Goal: Information Seeking & Learning: Learn about a topic

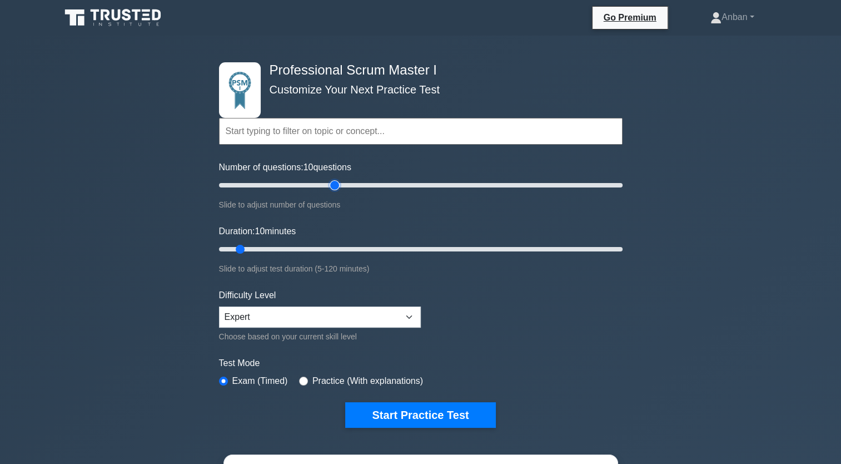
click at [331, 188] on input "Number of questions: 10 questions" at bounding box center [421, 184] width 404 height 13
drag, startPoint x: 331, startPoint y: 188, endPoint x: 266, endPoint y: 192, distance: 65.2
type input "25"
click at [266, 192] on input "Number of questions: 25 questions" at bounding box center [421, 184] width 404 height 13
click at [275, 253] on input "Duration: 10 minutes" at bounding box center [421, 248] width 404 height 13
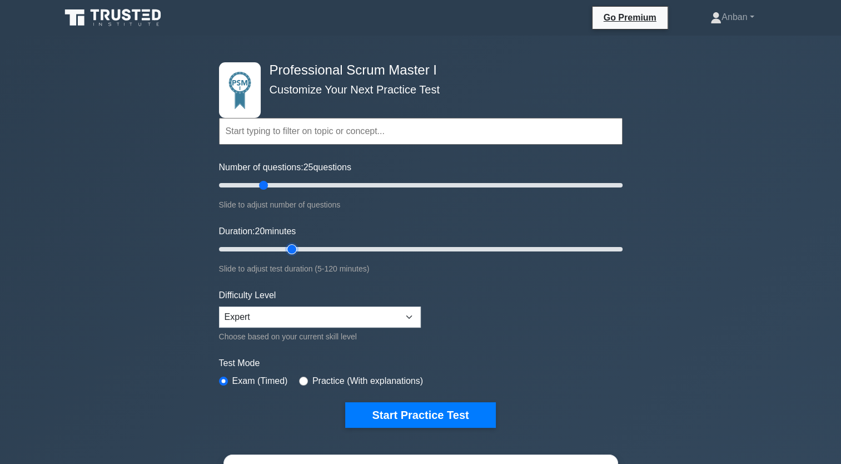
click at [292, 250] on input "Duration: 20 minutes" at bounding box center [421, 248] width 404 height 13
type input "30"
click at [307, 250] on input "Duration: 25 minutes" at bounding box center [421, 248] width 404 height 13
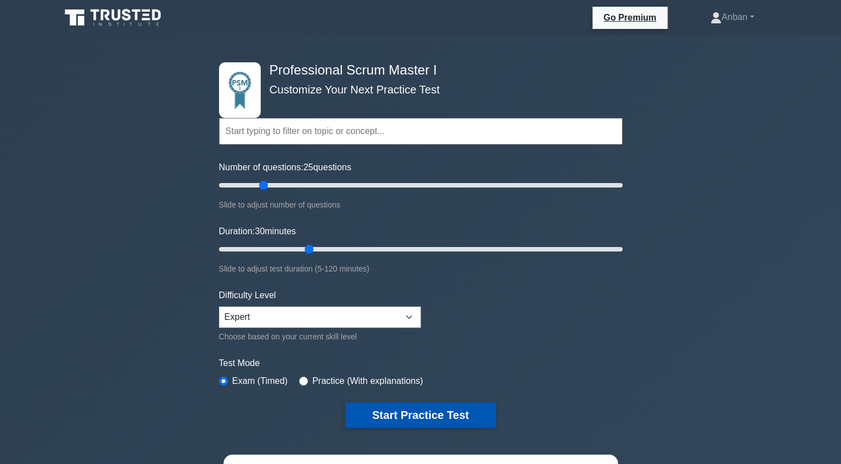
click at [386, 409] on button "Start Practice Test" at bounding box center [420, 415] width 150 height 26
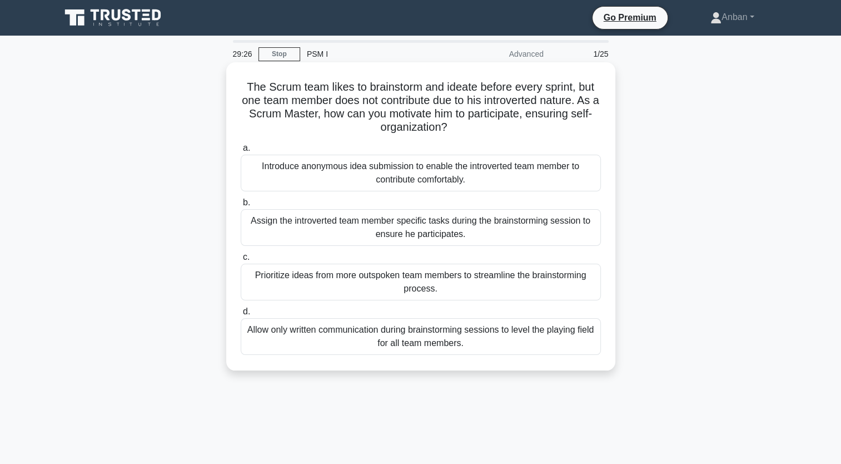
click at [344, 227] on div "Assign the introverted team member specific tasks during the brainstorming sess…" at bounding box center [421, 227] width 360 height 37
click at [241, 206] on input "b. Assign the introverted team member specific tasks during the brainstorming s…" at bounding box center [241, 202] width 0 height 7
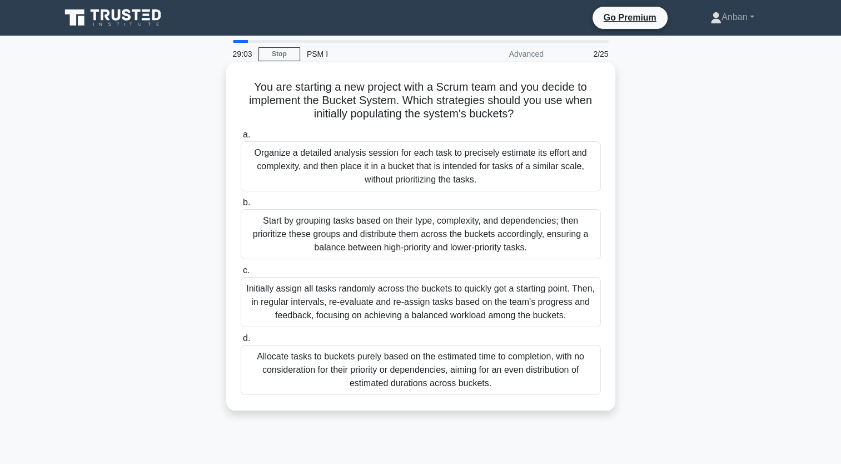
click at [247, 83] on h5 "You are starting a new project with a Scrum team and you decide to implement th…" at bounding box center [421, 100] width 363 height 41
drag, startPoint x: 252, startPoint y: 88, endPoint x: 560, endPoint y: 410, distance: 445.6
click at [560, 410] on div "You are starting a new project with a Scrum team and you decide to implement th…" at bounding box center [420, 236] width 389 height 348
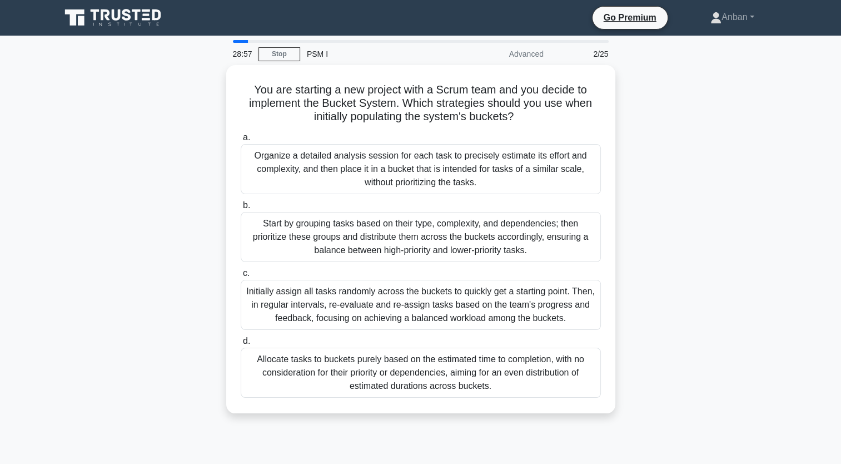
click at [731, 251] on div "You are starting a new project with a Scrum team and you decide to implement th…" at bounding box center [421, 245] width 734 height 361
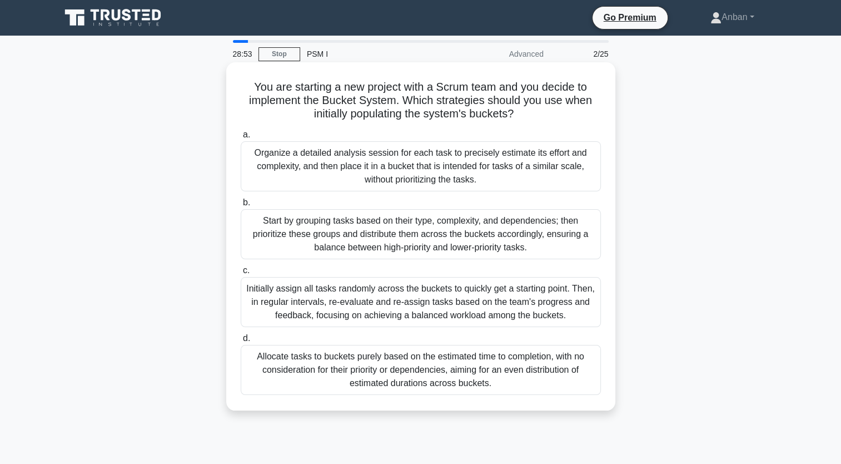
drag, startPoint x: 251, startPoint y: 90, endPoint x: 520, endPoint y: 389, distance: 402.0
click at [520, 389] on div "You are starting a new project with a Scrum team and you decide to implement th…" at bounding box center [421, 236] width 380 height 339
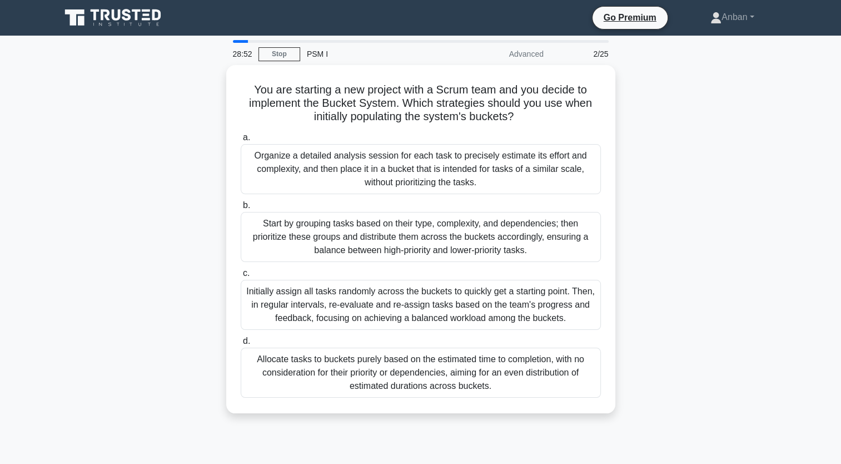
copy div "You are starting a new project with a Scrum team and you decide to implement th…"
click at [483, 433] on div "28:15 Stop PSM I Advanced 2/25 You are starting a new project with a Scrum team…" at bounding box center [421, 318] width 734 height 556
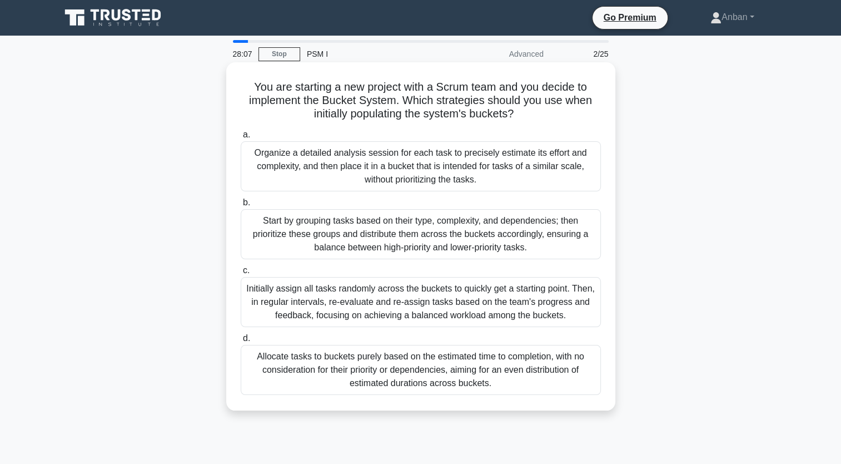
click at [309, 231] on div "Start by grouping tasks based on their type, complexity, and dependencies; then…" at bounding box center [421, 234] width 360 height 50
click at [241, 206] on input "b. Start by grouping tasks based on their type, complexity, and dependencies; t…" at bounding box center [241, 202] width 0 height 7
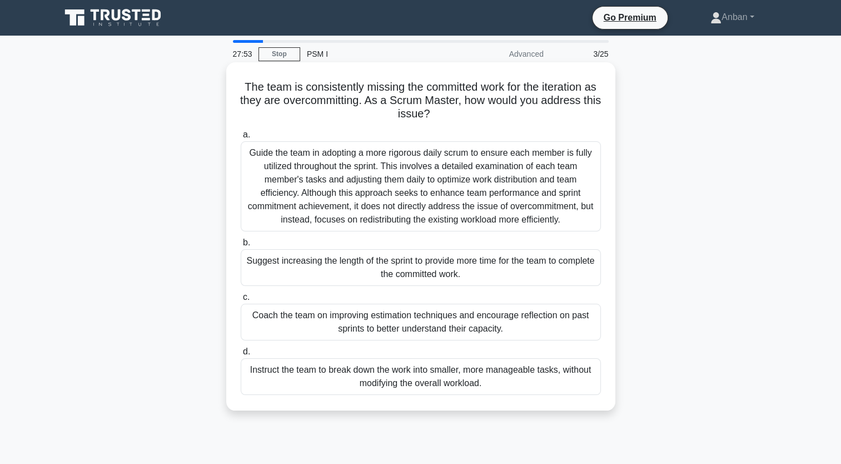
click at [289, 326] on div "Coach the team on improving estimation techniques and encourage reflection on p…" at bounding box center [421, 322] width 360 height 37
click at [241, 301] on input "c. Coach the team on improving estimation techniques and encourage reflection o…" at bounding box center [241, 297] width 0 height 7
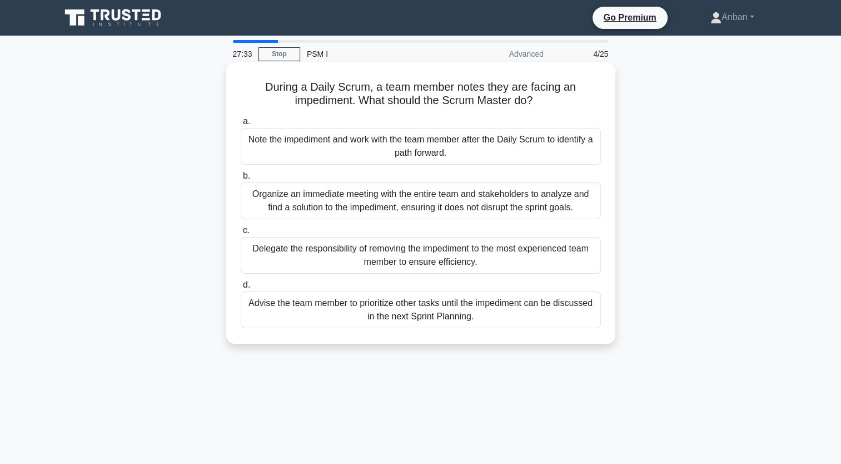
click at [317, 146] on div "Note the impediment and work with the team member after the Daily Scrum to iden…" at bounding box center [421, 146] width 360 height 37
click at [241, 125] on input "a. Note the impediment and work with the team member after the Daily Scrum to i…" at bounding box center [241, 121] width 0 height 7
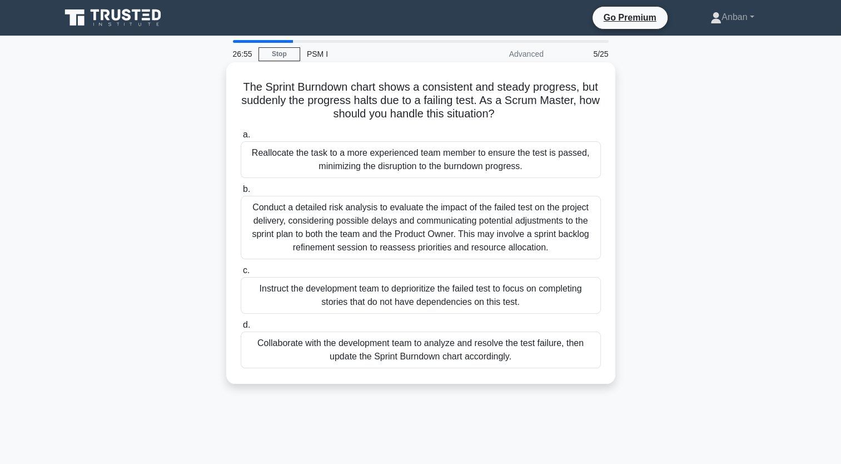
click at [309, 235] on div "Conduct a detailed risk analysis to evaluate the impact of the failed test on t…" at bounding box center [421, 227] width 360 height 63
click at [241, 193] on input "b. Conduct a detailed risk analysis to evaluate the impact of the failed test o…" at bounding box center [241, 189] width 0 height 7
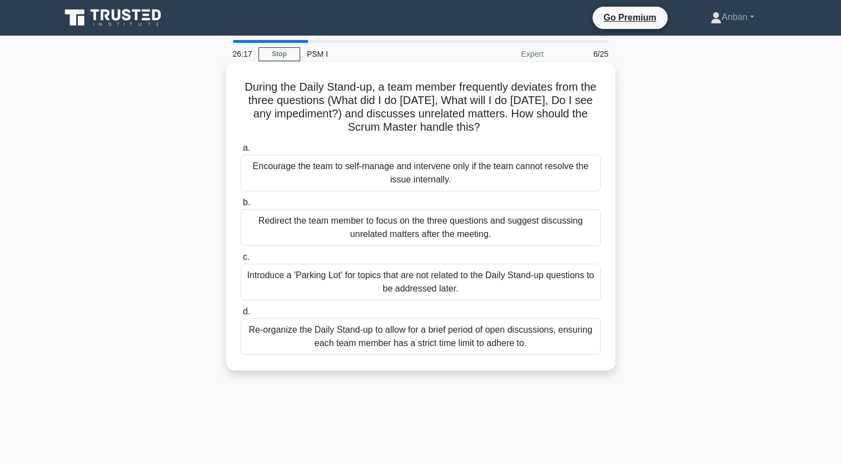
click at [315, 229] on div "Redirect the team member to focus on the three questions and suggest discussing…" at bounding box center [421, 227] width 360 height 37
click at [241, 206] on input "b. Redirect the team member to focus on the three questions and suggest discuss…" at bounding box center [241, 202] width 0 height 7
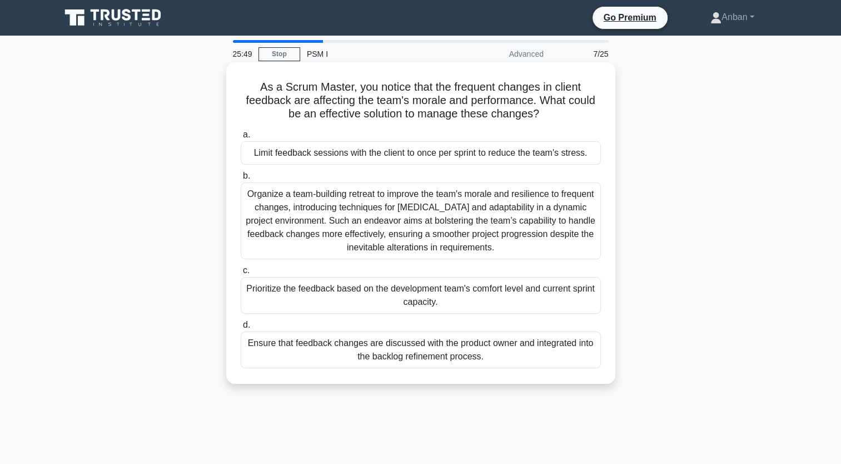
click at [265, 353] on div "Ensure that feedback changes are discussed with the product owner and integrate…" at bounding box center [421, 349] width 360 height 37
click at [241, 329] on input "d. Ensure that feedback changes are discussed with the product owner and integr…" at bounding box center [241, 324] width 0 height 7
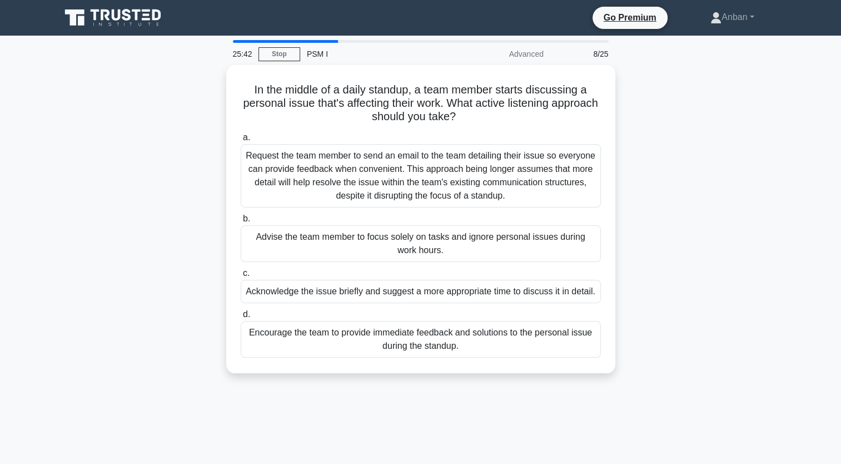
click at [265, 353] on div "Encourage the team to provide immediate feedback and solutions to the personal …" at bounding box center [421, 339] width 360 height 37
click at [241, 318] on input "d. Encourage the team to provide immediate feedback and solutions to the person…" at bounding box center [241, 314] width 0 height 7
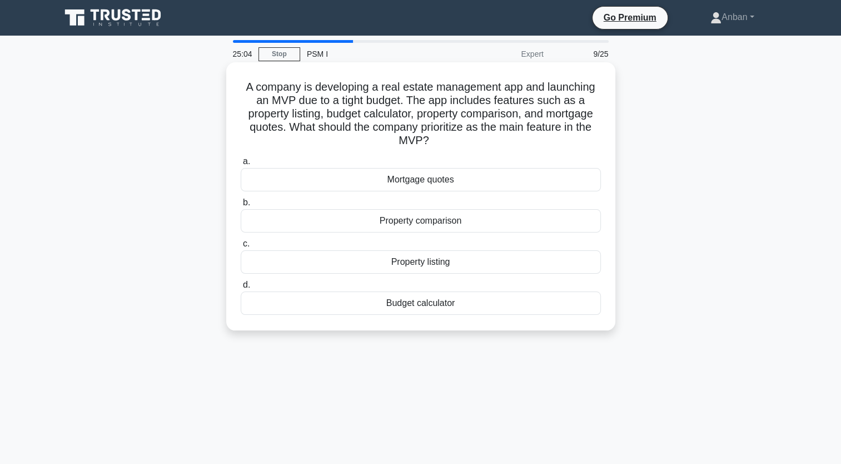
click at [421, 266] on div "Property listing" at bounding box center [421, 261] width 360 height 23
click at [241, 247] on input "c. Property listing" at bounding box center [241, 243] width 0 height 7
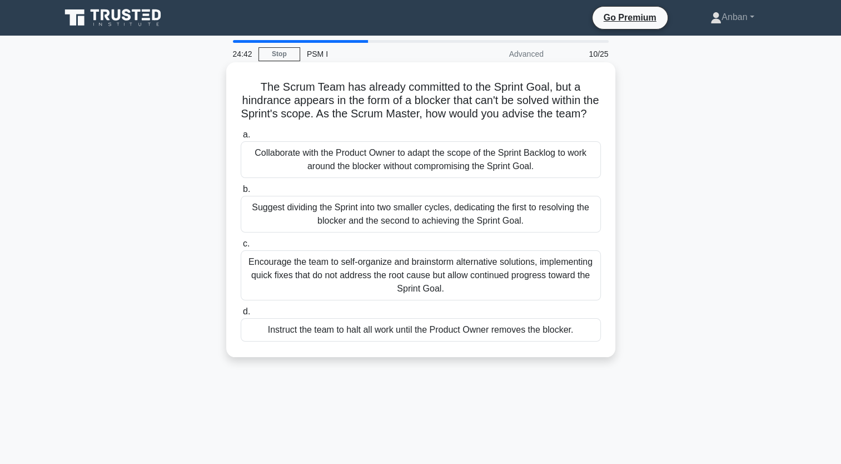
click at [345, 167] on div "Collaborate with the Product Owner to adapt the scope of the Sprint Backlog to …" at bounding box center [421, 159] width 360 height 37
click at [241, 138] on input "a. Collaborate with the Product Owner to adapt the scope of the Sprint Backlog …" at bounding box center [241, 134] width 0 height 7
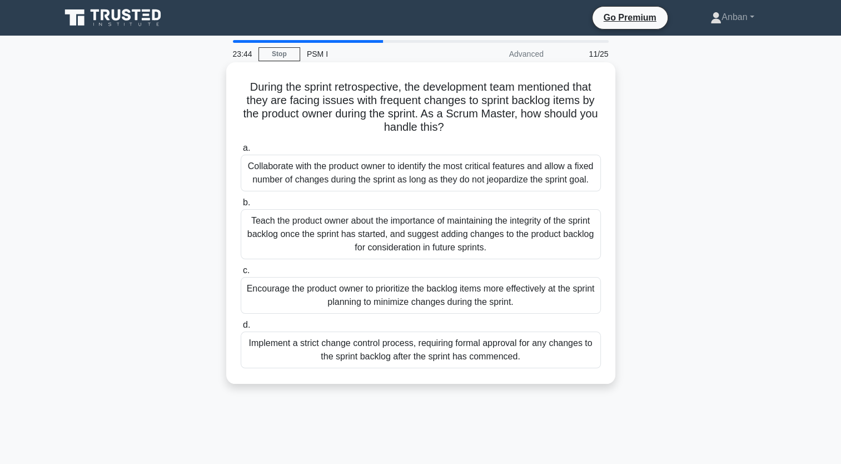
click at [276, 305] on div "Encourage the product owner to prioritize the backlog items more effectively at…" at bounding box center [421, 295] width 360 height 37
click at [241, 274] on input "c. Encourage the product owner to prioritize the backlog items more effectively…" at bounding box center [241, 270] width 0 height 7
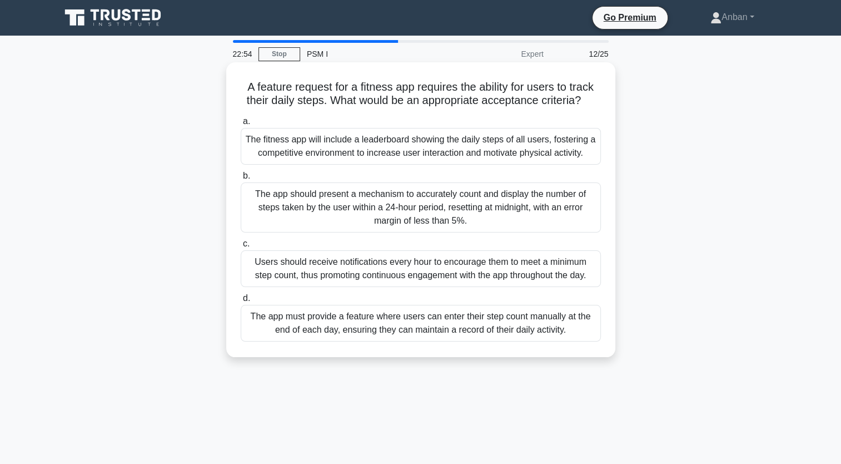
click at [301, 204] on div "The app should present a mechanism to accurately count and display the number o…" at bounding box center [421, 207] width 360 height 50
click at [241, 180] on input "b. The app should present a mechanism to accurately count and display the numbe…" at bounding box center [241, 175] width 0 height 7
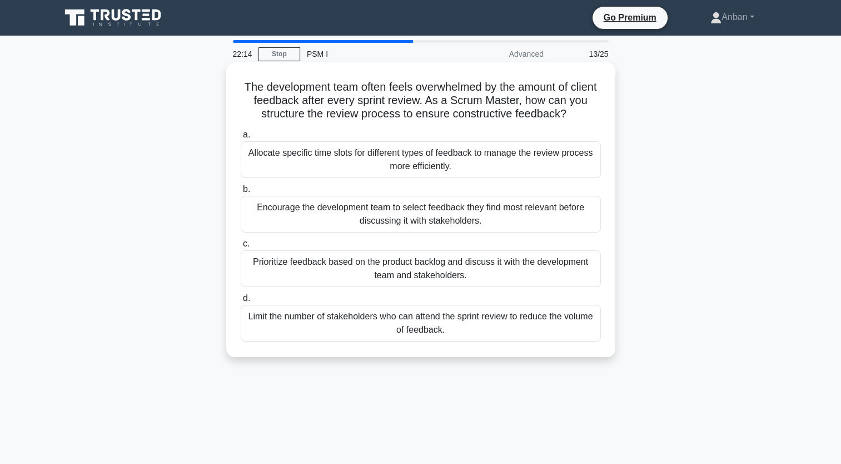
click at [264, 271] on div "Prioritize feedback based on the product backlog and discuss it with the develo…" at bounding box center [421, 268] width 360 height 37
click at [241, 247] on input "c. Prioritize feedback based on the product backlog and discuss it with the dev…" at bounding box center [241, 243] width 0 height 7
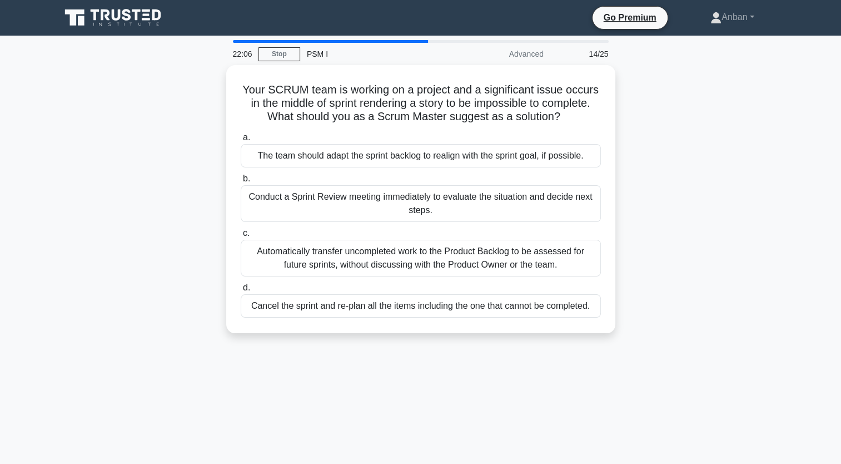
click at [162, 281] on div "Your SCRUM team is working on a project and a significant issue occurs in the m…" at bounding box center [421, 205] width 734 height 281
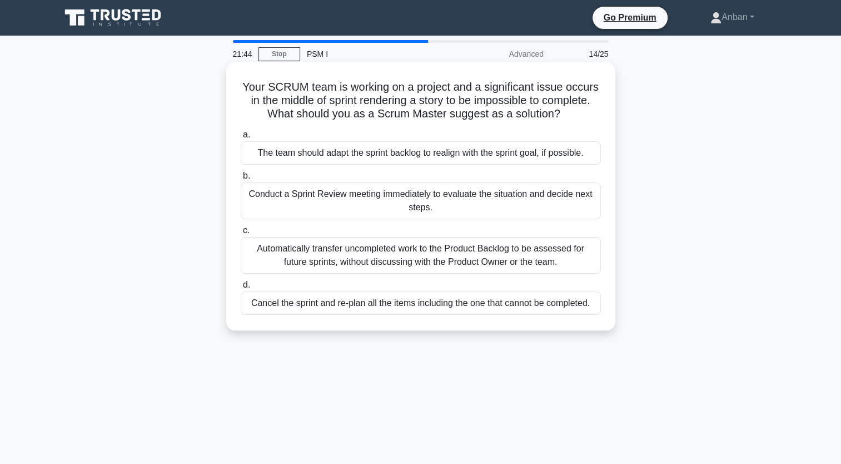
click at [293, 205] on div "Conduct a Sprint Review meeting immediately to evaluate the situation and decid…" at bounding box center [421, 200] width 360 height 37
click at [241, 180] on input "b. Conduct a Sprint Review meeting immediately to evaluate the situation and de…" at bounding box center [241, 175] width 0 height 7
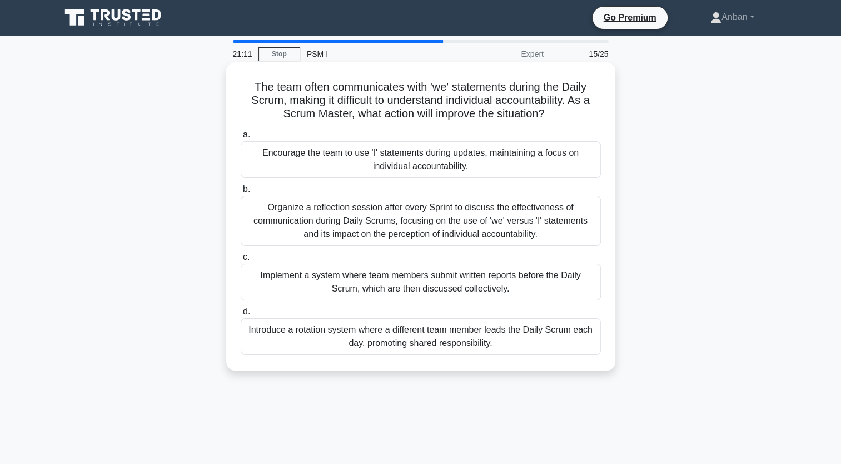
click at [255, 351] on div "Introduce a rotation system where a different team member leads the Daily Scrum…" at bounding box center [421, 336] width 360 height 37
click at [241, 315] on input "d. Introduce a rotation system where a different team member leads the Daily Sc…" at bounding box center [241, 311] width 0 height 7
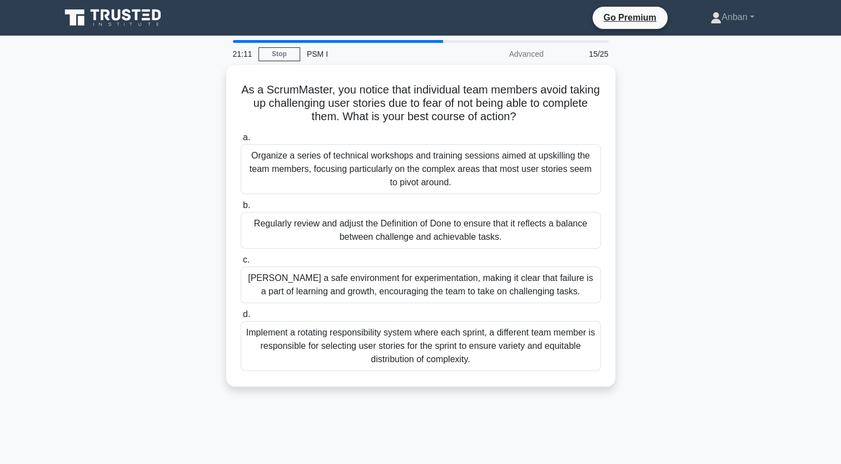
click at [255, 351] on div "Implement a rotating responsibility system where each sprint, a different team …" at bounding box center [421, 346] width 360 height 50
click at [241, 318] on input "d. Implement a rotating responsibility system where each sprint, a different te…" at bounding box center [241, 314] width 0 height 7
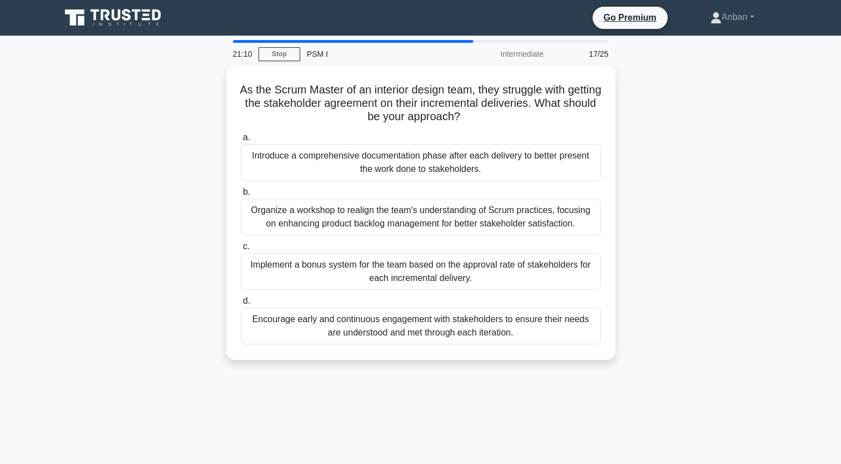
click at [120, 369] on div "As the Scrum Master of an interior design team, they struggle with getting the …" at bounding box center [421, 219] width 734 height 308
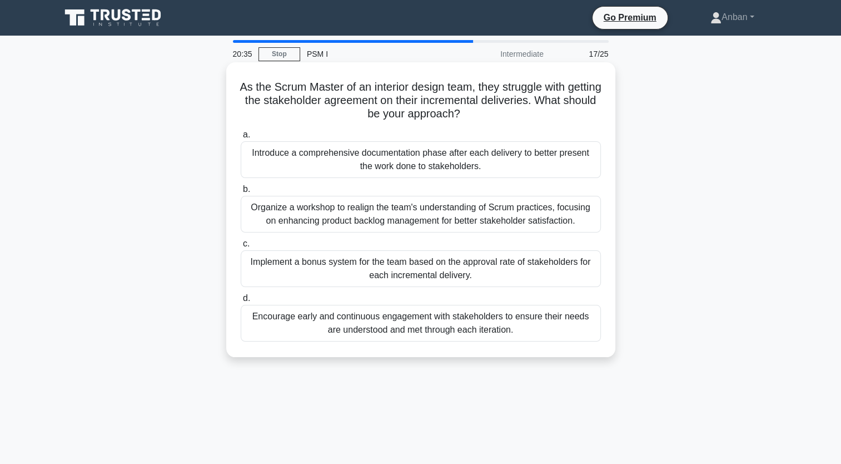
click at [528, 333] on div "Encourage early and continuous engagement with stakeholders to ensure their nee…" at bounding box center [421, 323] width 360 height 37
click at [241, 302] on input "d. Encourage early and continuous engagement with stakeholders to ensure their …" at bounding box center [241, 298] width 0 height 7
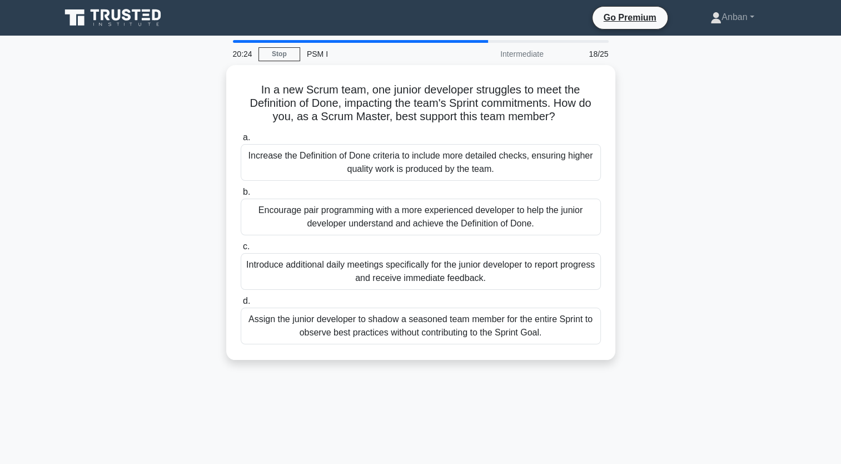
click at [712, 227] on div "In a new Scrum team, one junior developer struggles to meet the Definition of D…" at bounding box center [421, 219] width 734 height 308
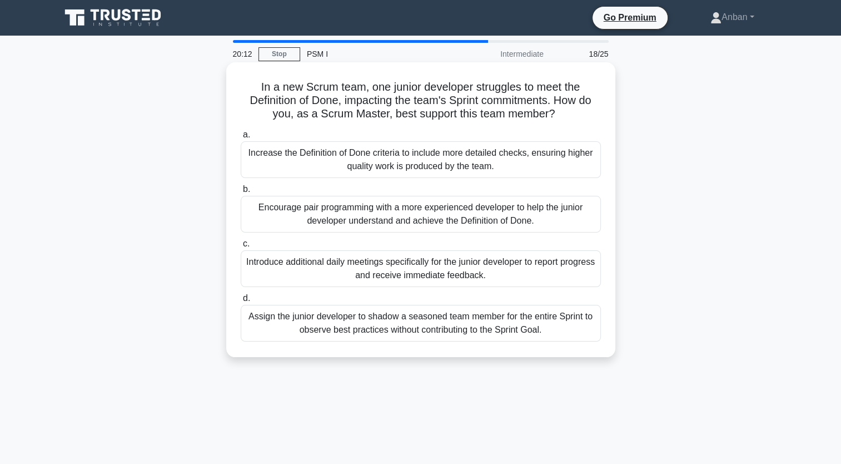
click at [538, 209] on div "Encourage pair programming with a more experienced developer to help the junior…" at bounding box center [421, 214] width 360 height 37
click at [241, 193] on input "b. Encourage pair programming with a more experienced developer to help the jun…" at bounding box center [241, 189] width 0 height 7
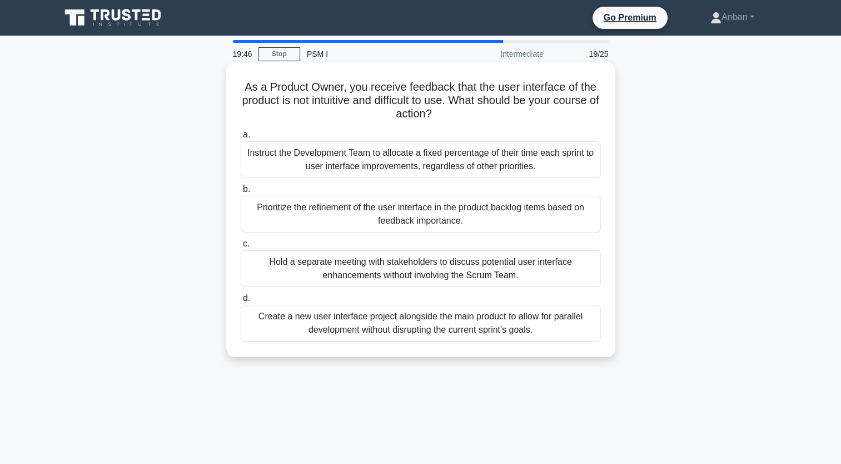
click at [514, 211] on div "Prioritize the refinement of the user interface in the product backlog items ba…" at bounding box center [421, 214] width 360 height 37
click at [241, 193] on input "b. Prioritize the refinement of the user interface in the product backlog items…" at bounding box center [241, 189] width 0 height 7
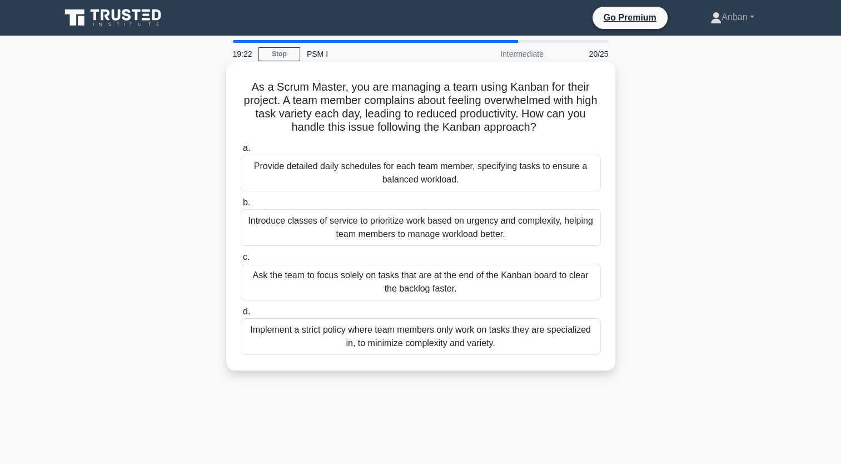
click at [505, 230] on div "Introduce classes of service to prioritize work based on urgency and complexity…" at bounding box center [421, 227] width 360 height 37
click at [241, 206] on input "b. Introduce classes of service to prioritize work based on urgency and complex…" at bounding box center [241, 202] width 0 height 7
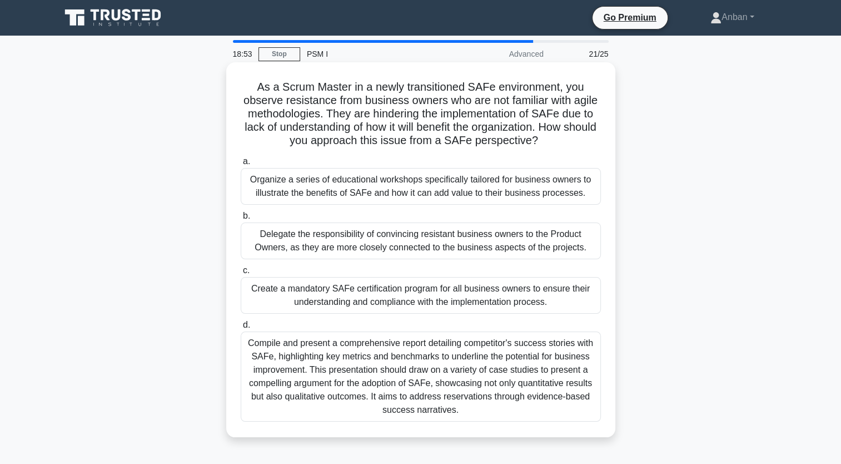
click at [517, 186] on div "Organize a series of educational workshops specifically tailored for business o…" at bounding box center [421, 186] width 360 height 37
click at [241, 165] on input "a. Organize a series of educational workshops specifically tailored for busines…" at bounding box center [241, 161] width 0 height 7
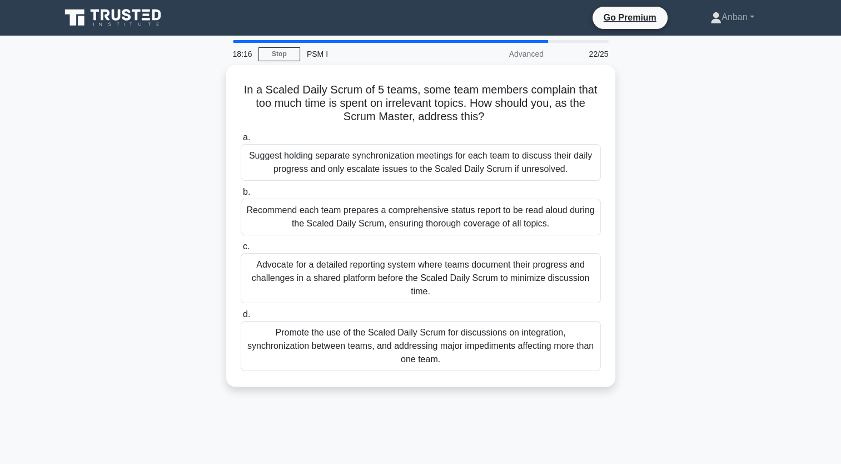
click at [721, 201] on div "In a Scaled Daily Scrum of 5 teams, some team members complain that too much ti…" at bounding box center [421, 232] width 734 height 335
drag, startPoint x: 721, startPoint y: 201, endPoint x: 694, endPoint y: 255, distance: 60.4
click at [694, 255] on div "In a Scaled Daily Scrum of 5 teams, some team members complain that too much ti…" at bounding box center [421, 232] width 734 height 335
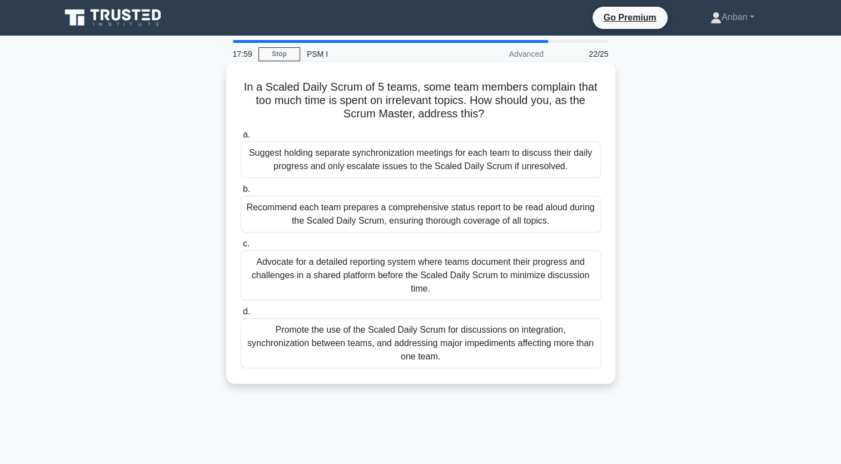
click at [504, 346] on div "Promote the use of the Scaled Daily Scrum for discussions on integration, synch…" at bounding box center [421, 343] width 360 height 50
click at [241, 315] on input "d. Promote the use of the Scaled Daily Scrum for discussions on integration, sy…" at bounding box center [241, 311] width 0 height 7
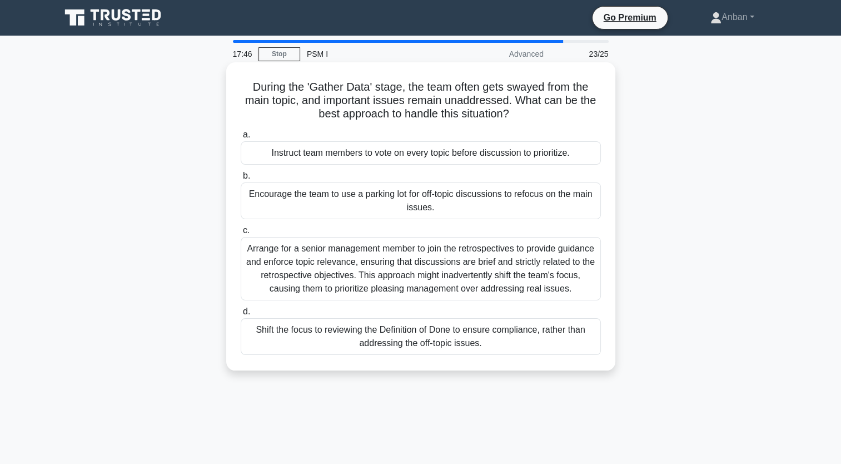
click at [510, 205] on div "Encourage the team to use a parking lot for off-topic discussions to refocus on…" at bounding box center [421, 200] width 360 height 37
click at [241, 180] on input "b. Encourage the team to use a parking lot for off-topic discussions to refocus…" at bounding box center [241, 175] width 0 height 7
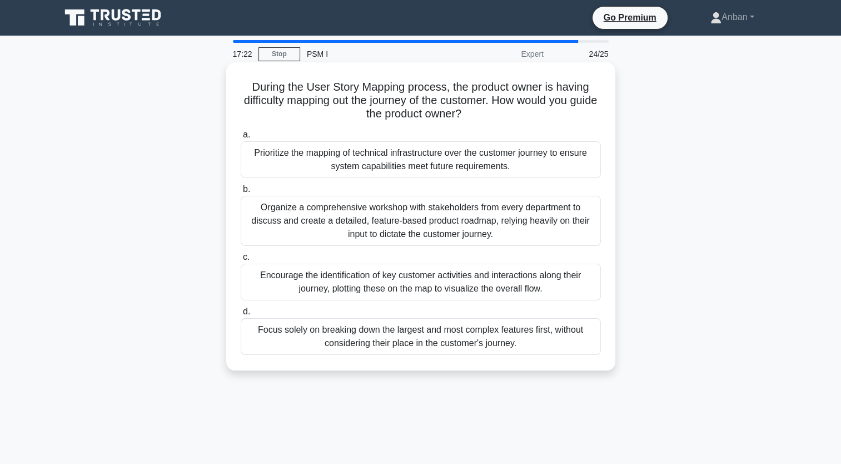
click at [487, 277] on div "Encourage the identification of key customer activities and interactions along …" at bounding box center [421, 282] width 360 height 37
click at [241, 261] on input "c. Encourage the identification of key customer activities and interactions alo…" at bounding box center [241, 257] width 0 height 7
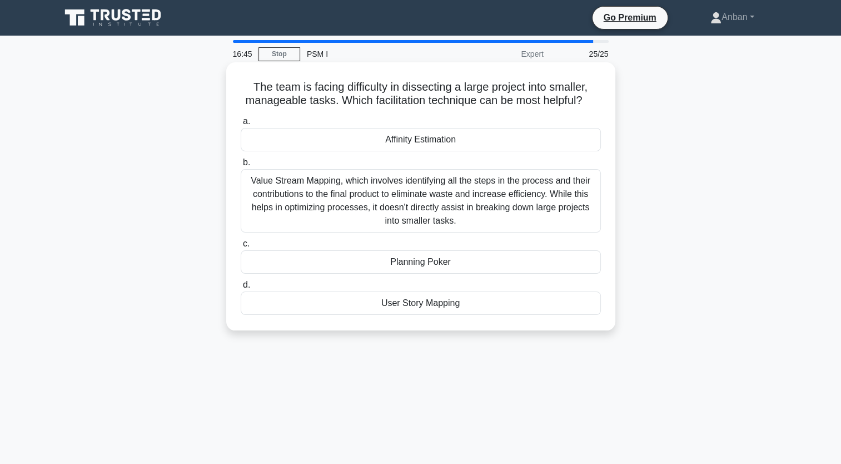
click at [409, 304] on div "User Story Mapping" at bounding box center [421, 302] width 360 height 23
click at [241, 289] on input "d. User Story Mapping" at bounding box center [241, 284] width 0 height 7
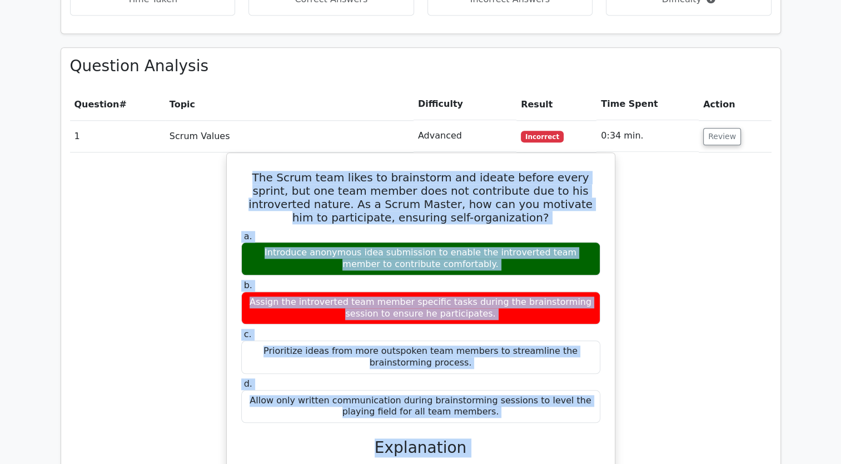
scroll to position [1209, 0]
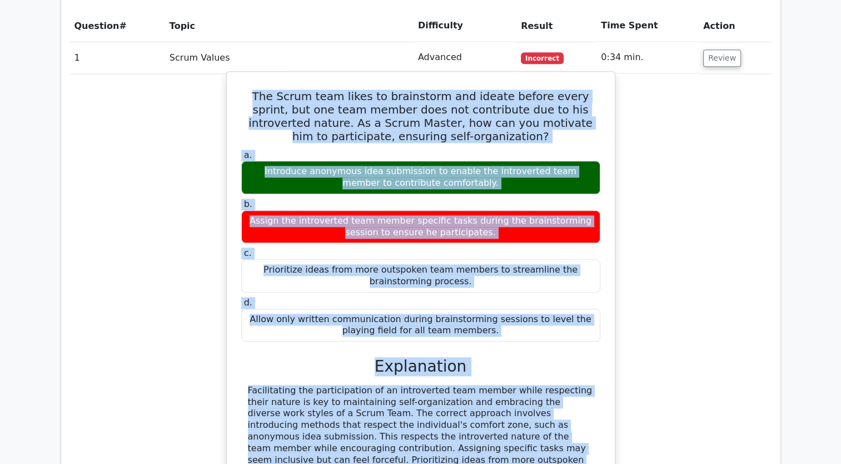
drag, startPoint x: 242, startPoint y: 172, endPoint x: 500, endPoint y: 293, distance: 284.6
click at [500, 293] on div "The Scrum team likes to brainstorm and ideate before every sprint, but one team…" at bounding box center [420, 314] width 379 height 477
copy div "The Scrum team likes to brainstorm and ideate before every sprint, but one team…"
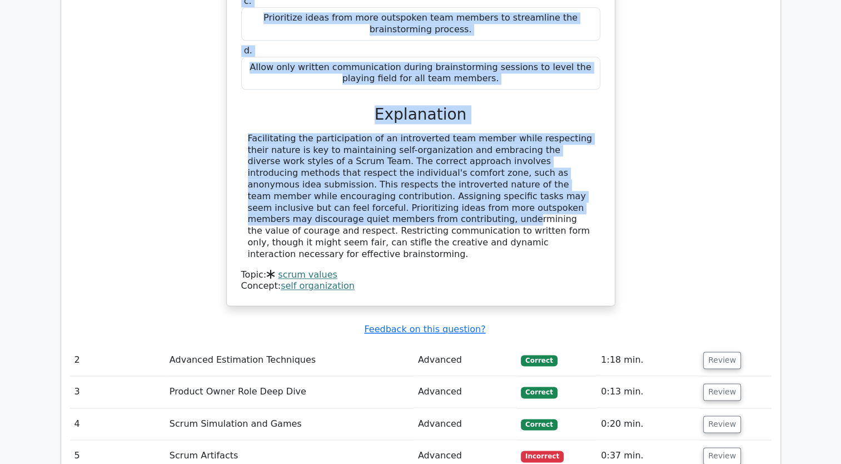
scroll to position [1463, 0]
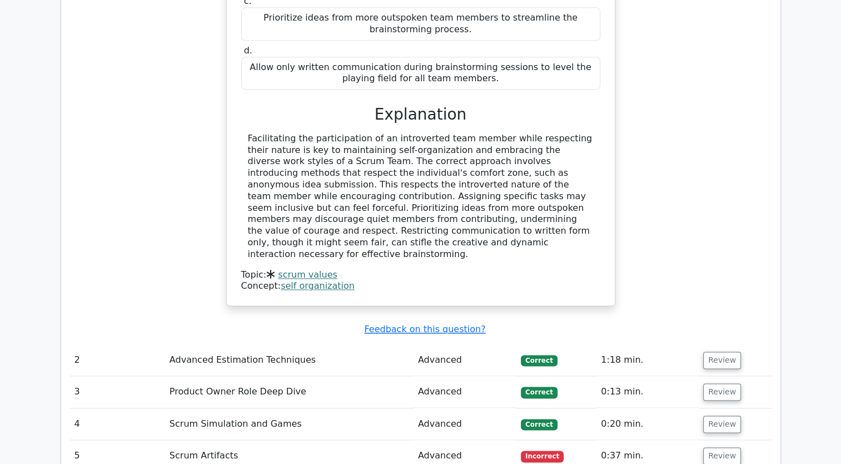
click at [254, 344] on td "Advanced Estimation Techniques" at bounding box center [289, 360] width 249 height 32
click at [717, 351] on button "Review" at bounding box center [722, 359] width 38 height 17
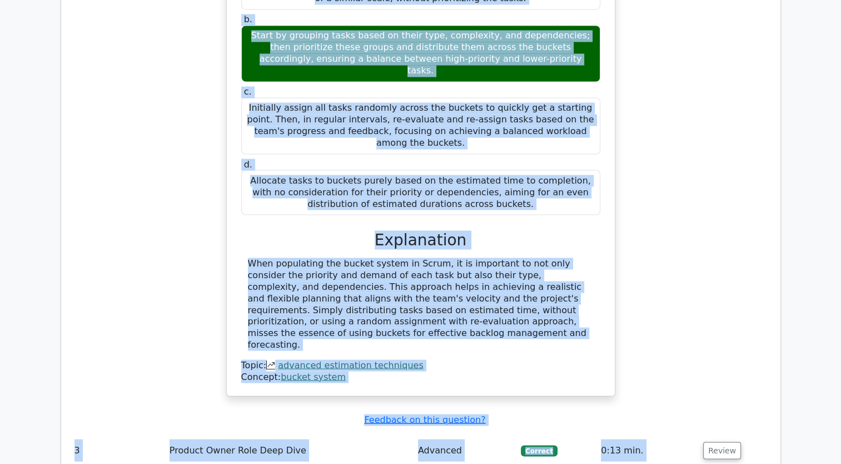
scroll to position [2004, 0]
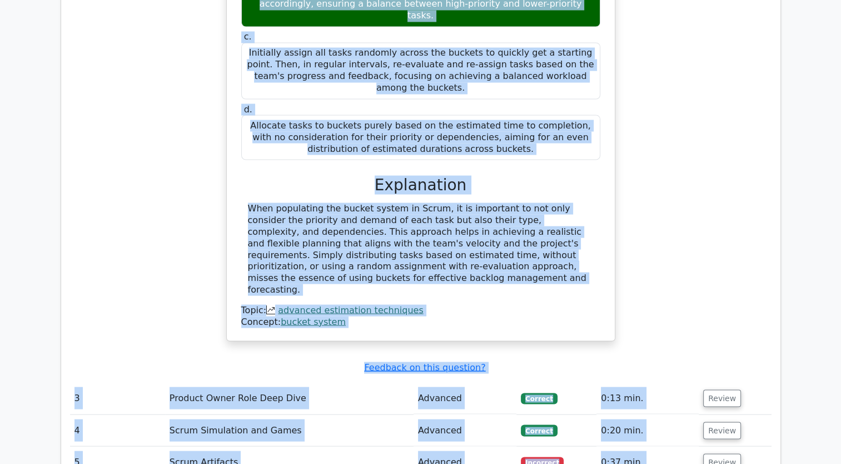
drag, startPoint x: 252, startPoint y: 344, endPoint x: 505, endPoint y: 83, distance: 363.3
click at [505, 83] on div "You are starting a new project with a Scrum team and you decide to implement th…" at bounding box center [420, 87] width 379 height 498
copy div "ou are starting a new project with a Scrum team and you decide to implement the…"
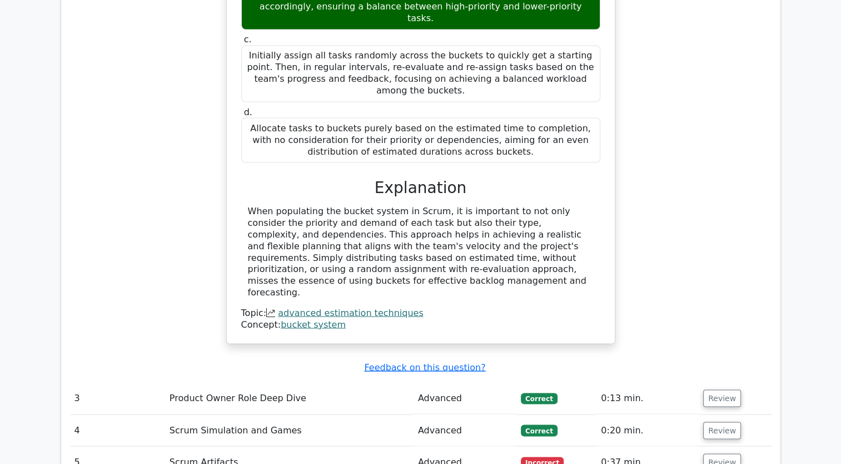
click at [724, 199] on div "You are starting a new project with a Scrum team and you decide to implement th…" at bounding box center [421, 96] width 702 height 522
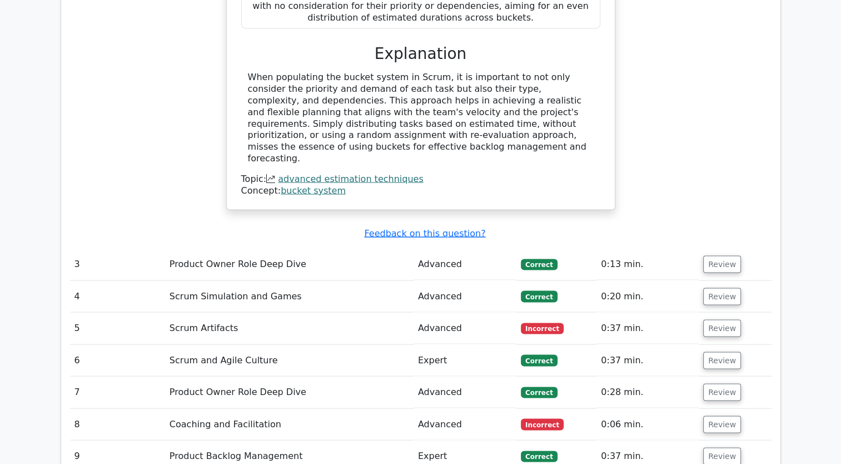
scroll to position [2136, 0]
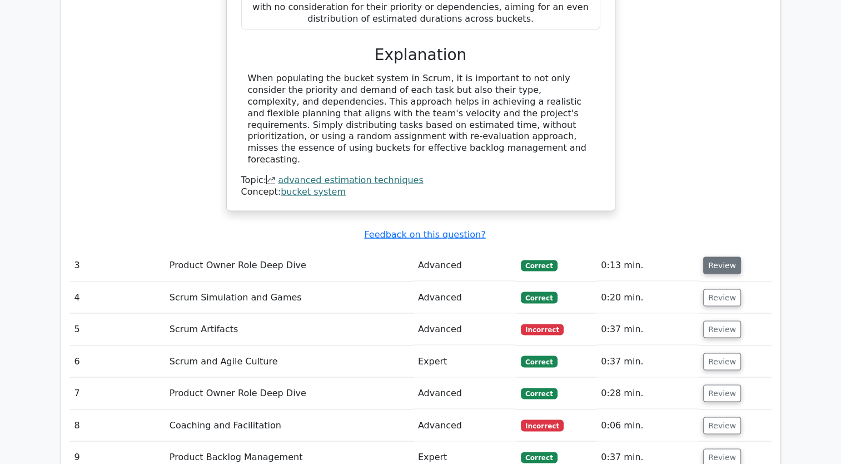
click at [717, 257] on button "Review" at bounding box center [722, 265] width 38 height 17
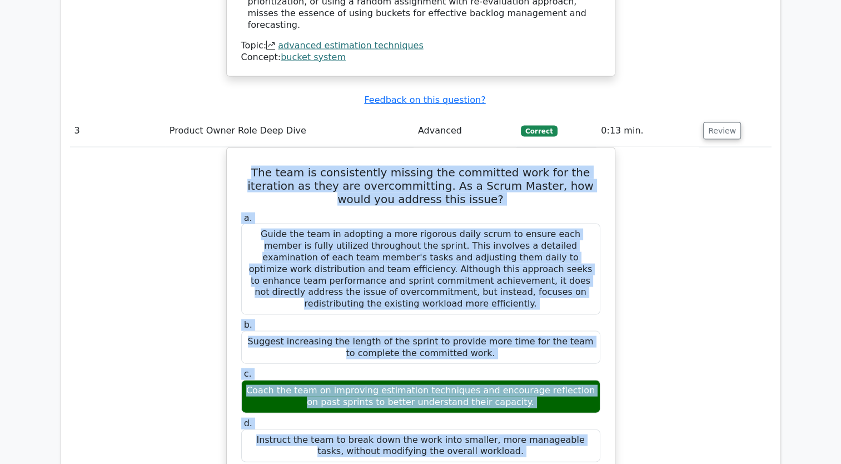
scroll to position [2571, 0]
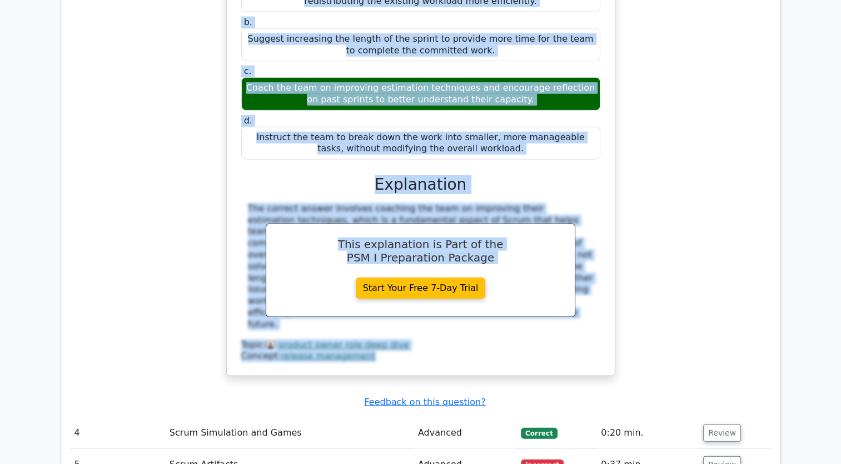
drag, startPoint x: 247, startPoint y: 213, endPoint x: 513, endPoint y: 46, distance: 314.1
click at [513, 46] on div "The team is consistently missing the committed work for the iteration as they a…" at bounding box center [420, 111] width 379 height 522
copy div "The team is consistently missing the committed work for the iteration as they a…"
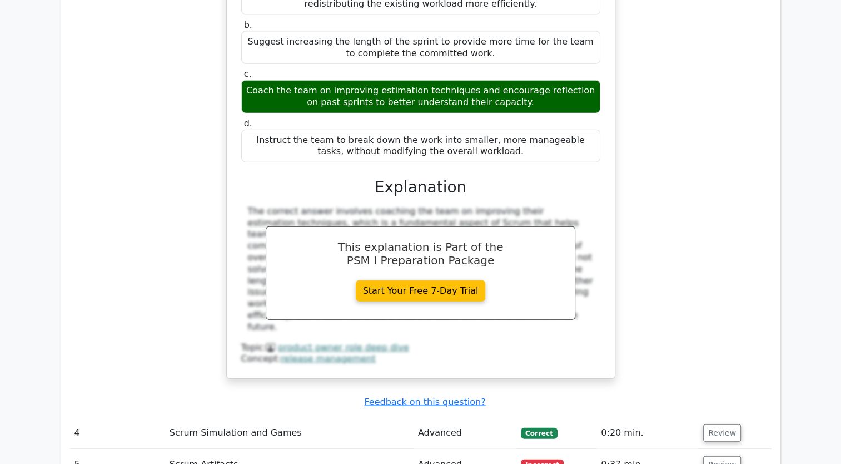
click at [685, 152] on div "The team is consistently missing the committed work for the iteration as they a…" at bounding box center [421, 120] width 702 height 545
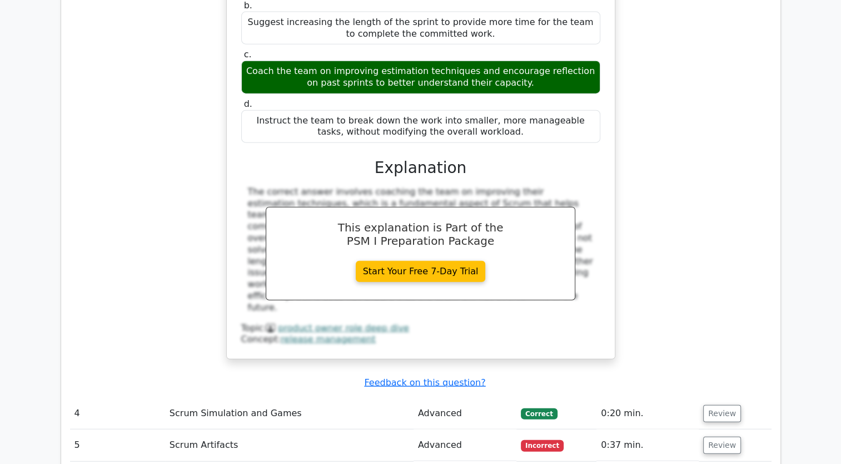
scroll to position [2622, 0]
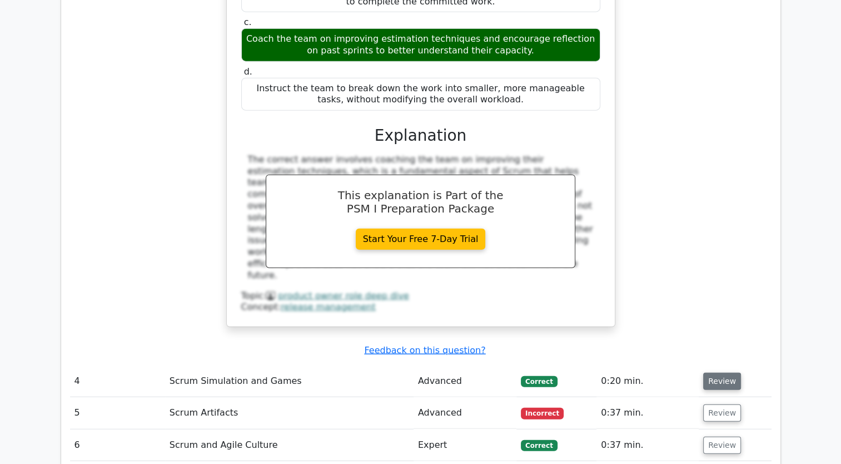
click at [718, 373] on button "Review" at bounding box center [722, 381] width 38 height 17
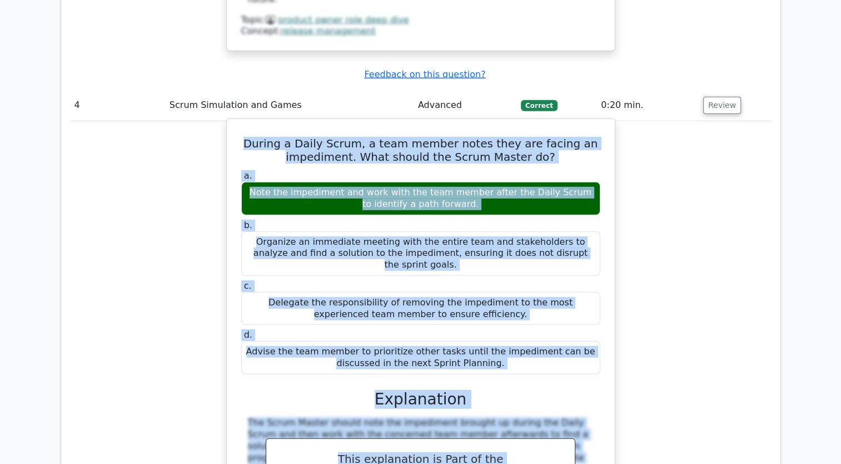
scroll to position [2925, 0]
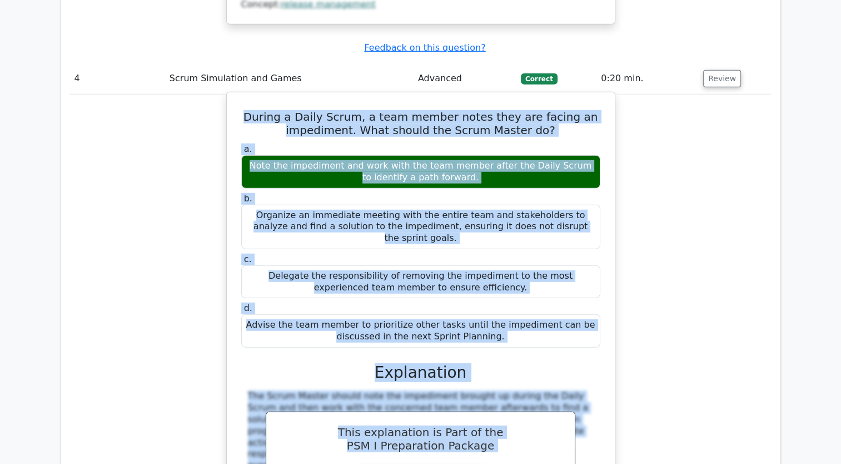
drag, startPoint x: 264, startPoint y: 312, endPoint x: 489, endPoint y: 227, distance: 240.2
click at [489, 227] on div "During a Daily Scrum, a team member notes they are facing an impediment. What s…" at bounding box center [420, 326] width 379 height 458
copy div "During a Daily Scrum, a team member notes they are facing an impediment. What s…"
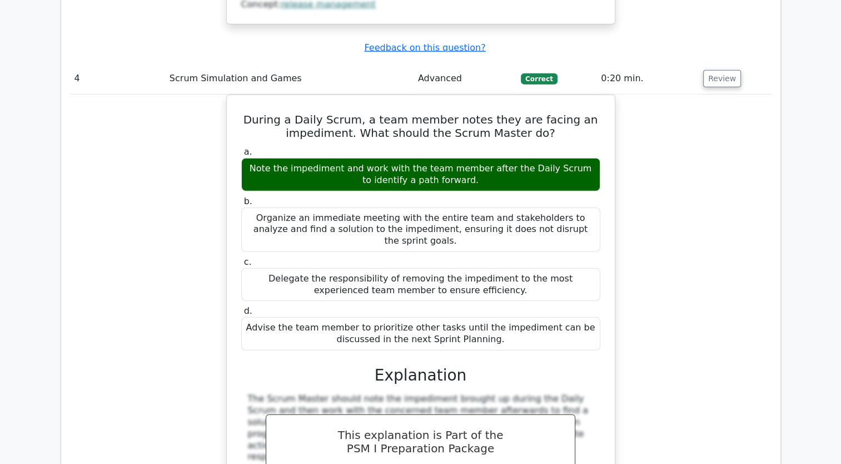
click at [686, 244] on div "During a Daily Scrum, a team member notes they are facing an impediment. What s…" at bounding box center [421, 336] width 702 height 482
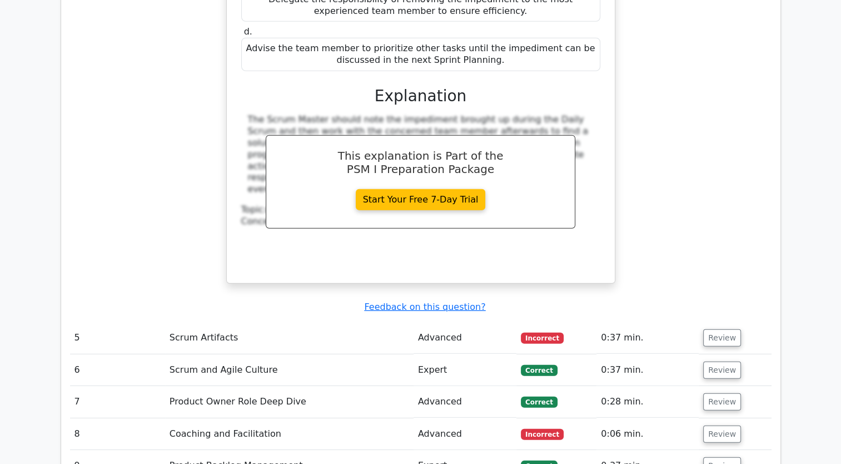
scroll to position [3236, 0]
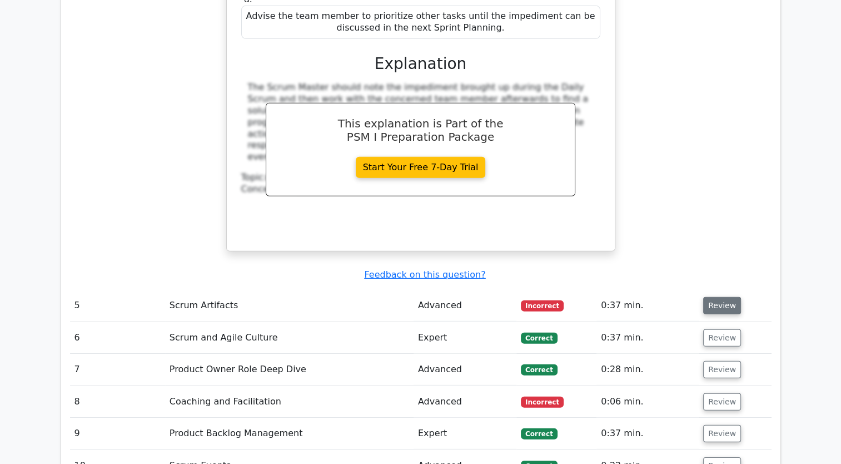
click at [715, 297] on button "Review" at bounding box center [722, 305] width 38 height 17
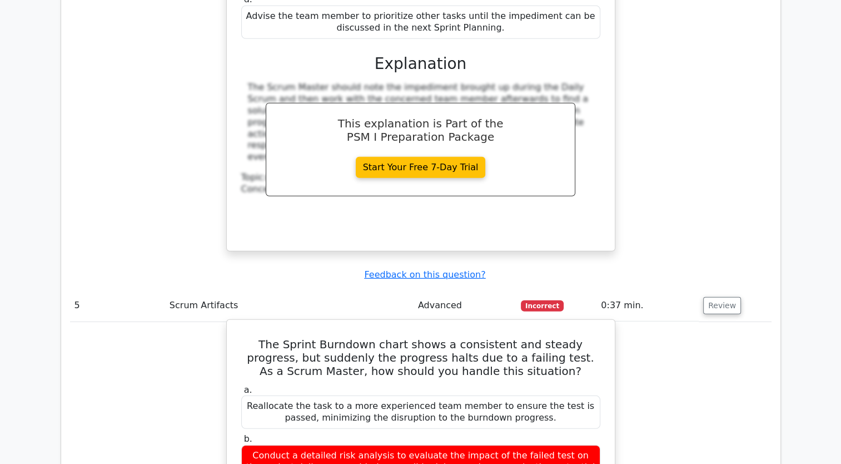
drag, startPoint x: 243, startPoint y: 221, endPoint x: 305, endPoint y: 307, distance: 105.9
drag, startPoint x: 305, startPoint y: 307, endPoint x: 243, endPoint y: 231, distance: 98.4
click at [243, 338] on h5 "The Sprint Burndown chart shows a consistent and steady progress, but suddenly …" at bounding box center [420, 358] width 361 height 40
drag, startPoint x: 243, startPoint y: 231, endPoint x: 235, endPoint y: 222, distance: 11.4
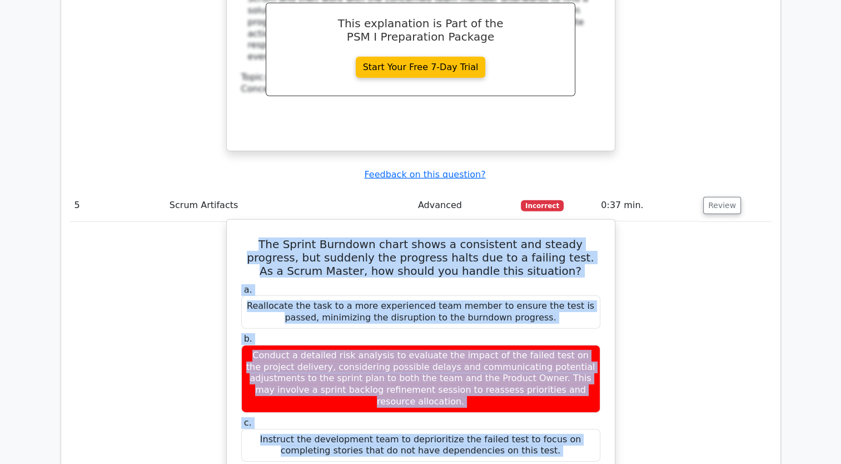
scroll to position [3499, 0]
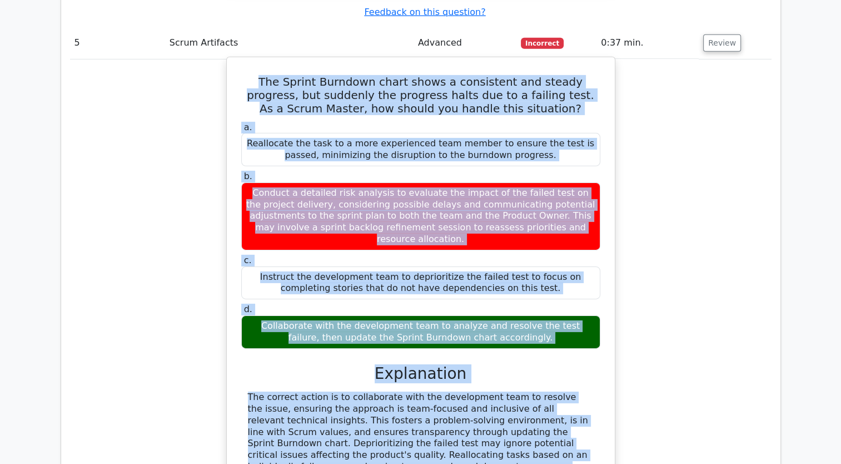
drag, startPoint x: 240, startPoint y: 226, endPoint x: 540, endPoint y: 208, distance: 300.8
click at [540, 208] on div "The Sprint Burndown chart shows a consistent and steady progress, but suddenly …" at bounding box center [420, 305] width 379 height 487
copy div "The Sprint Burndown chart shows a consistent and steady progress, but suddenly …"
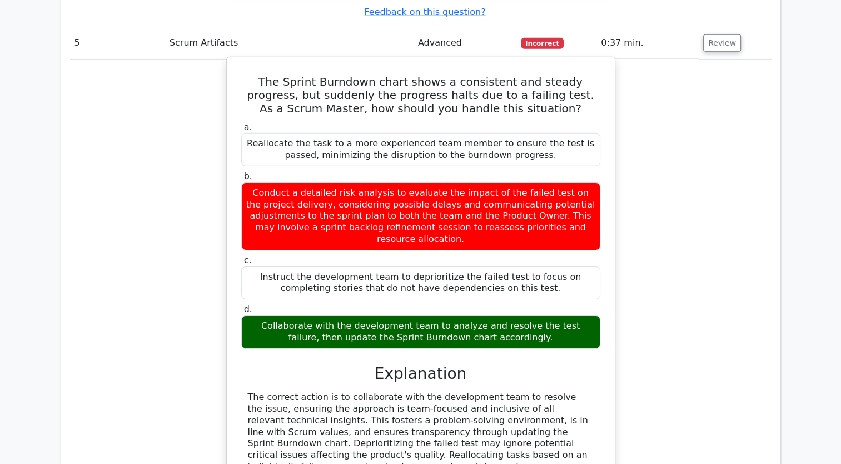
click at [296, 364] on h3 "Explanation" at bounding box center [421, 373] width 346 height 19
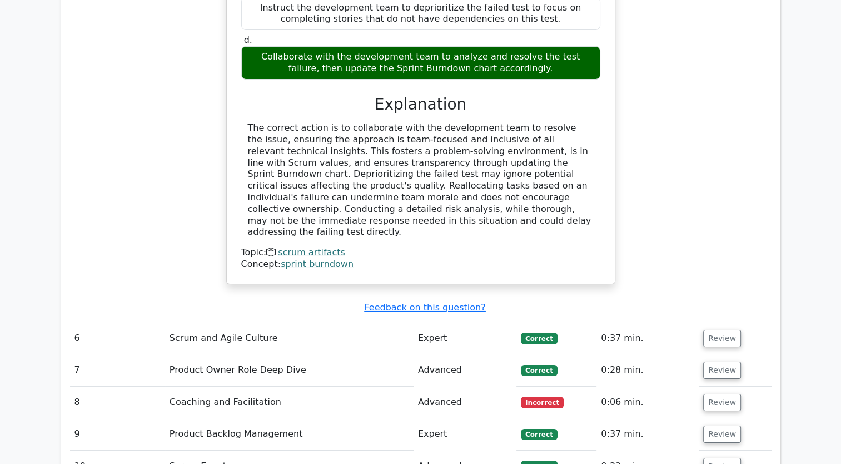
scroll to position [3795, 0]
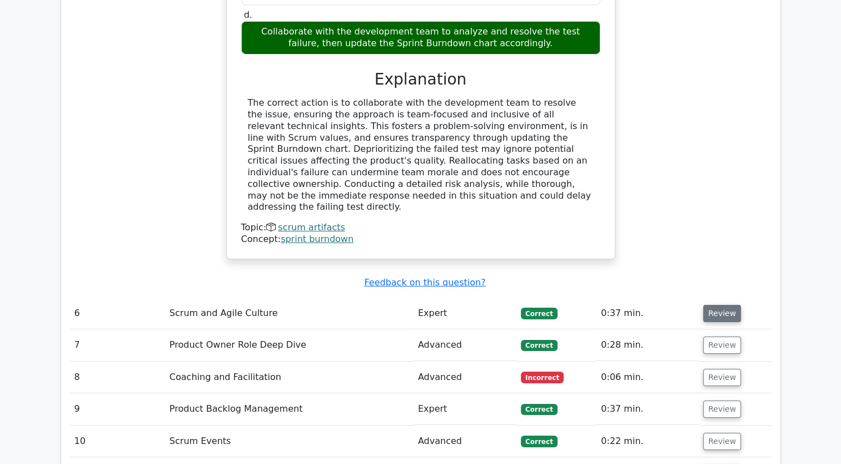
click at [717, 305] on button "Review" at bounding box center [722, 313] width 38 height 17
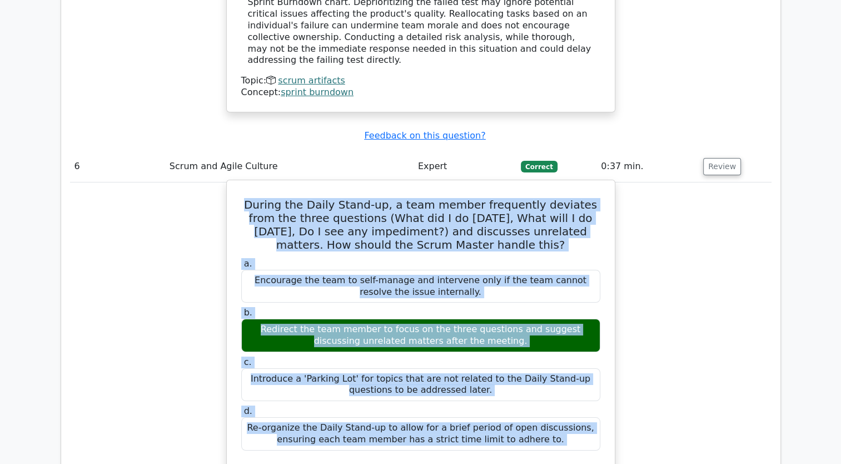
scroll to position [3966, 0]
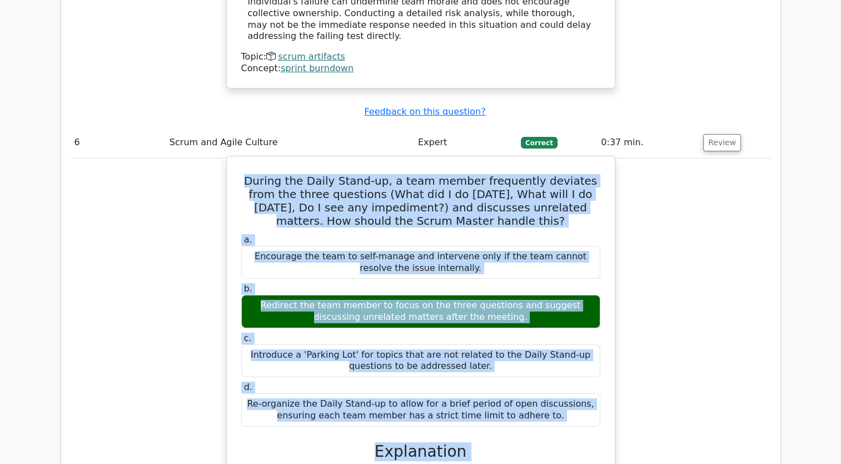
drag, startPoint x: 249, startPoint y: 209, endPoint x: 547, endPoint y: 278, distance: 306.6
click at [547, 278] on div "During the Daily Stand-up, a team member frequently deviates from the three que…" at bounding box center [420, 397] width 379 height 473
copy div "During the Daily Stand-up, a team member frequently deviates from the three que…"
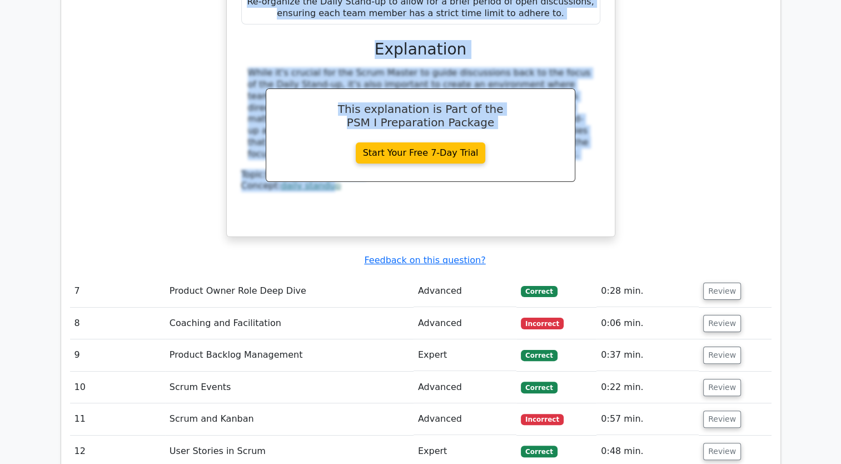
scroll to position [4389, 0]
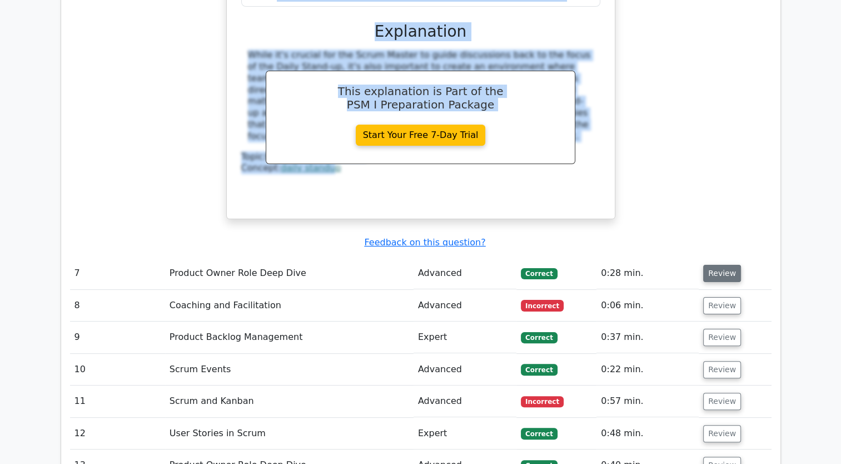
click at [721, 265] on button "Review" at bounding box center [722, 273] width 38 height 17
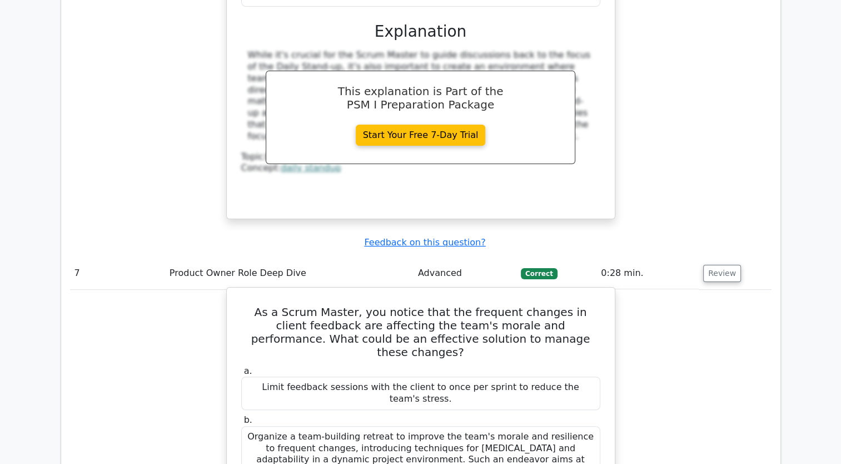
click at [254, 305] on h5 "As a Scrum Master, you notice that the frequent changes in client feedback are …" at bounding box center [420, 331] width 361 height 53
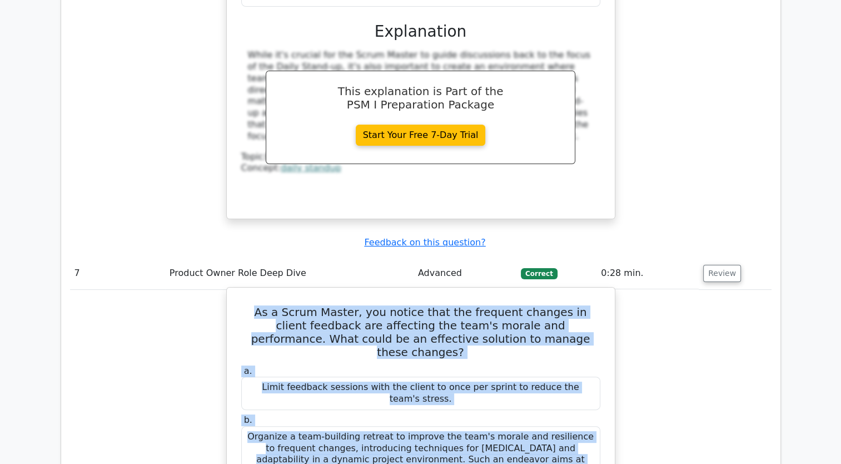
scroll to position [4390, 0]
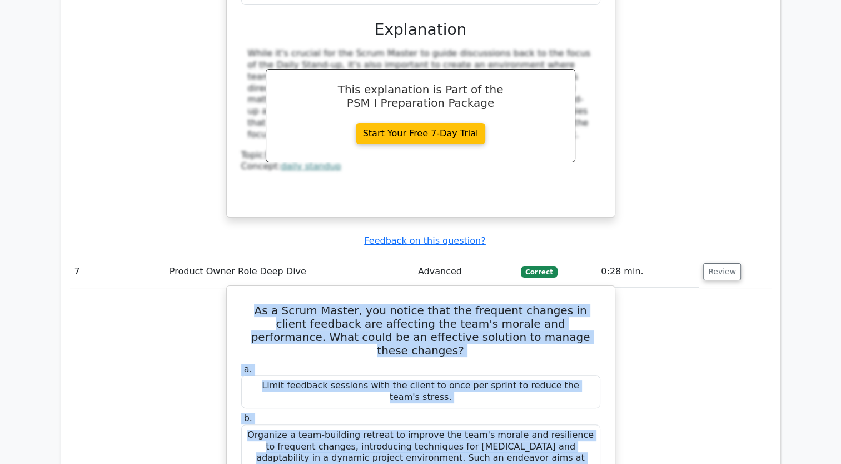
drag, startPoint x: 258, startPoint y: 166, endPoint x: 578, endPoint y: 405, distance: 399.7
copy div "As a Scrum Master, you notice that the frequent changes in client feedback are …"
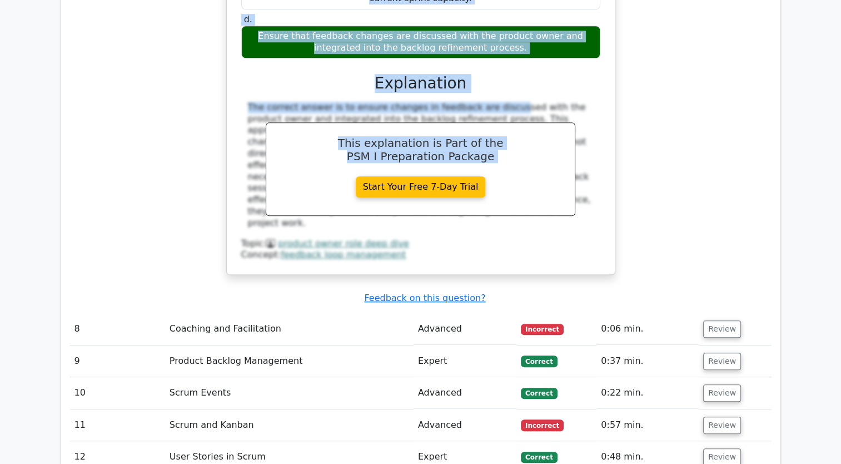
scroll to position [4946, 0]
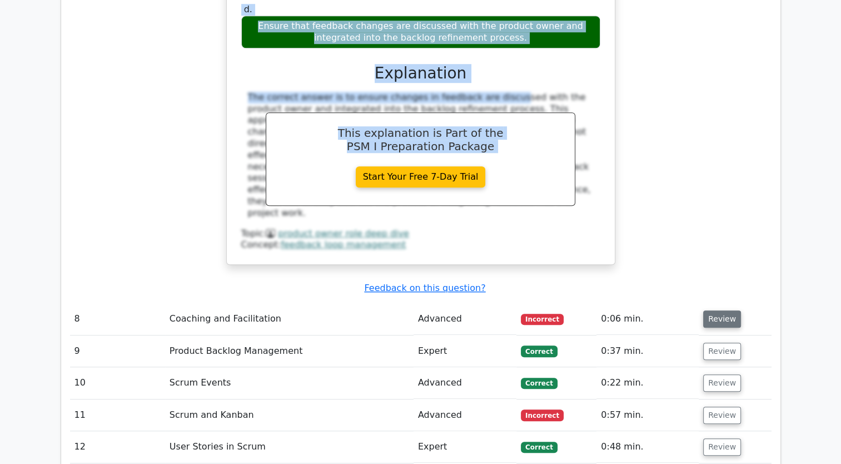
click at [716, 310] on button "Review" at bounding box center [722, 318] width 38 height 17
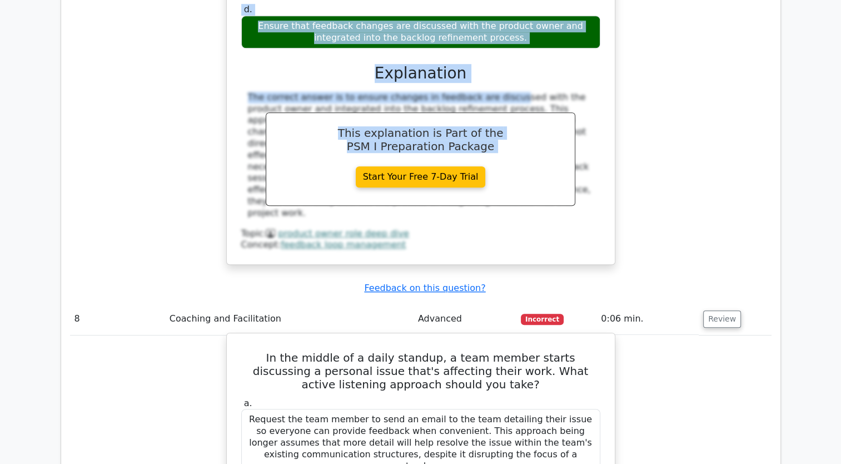
drag, startPoint x: 250, startPoint y: 173, endPoint x: 512, endPoint y: 417, distance: 358.0
copy div "In the middle of a daily standup, a team member starts discussing a personal is…"
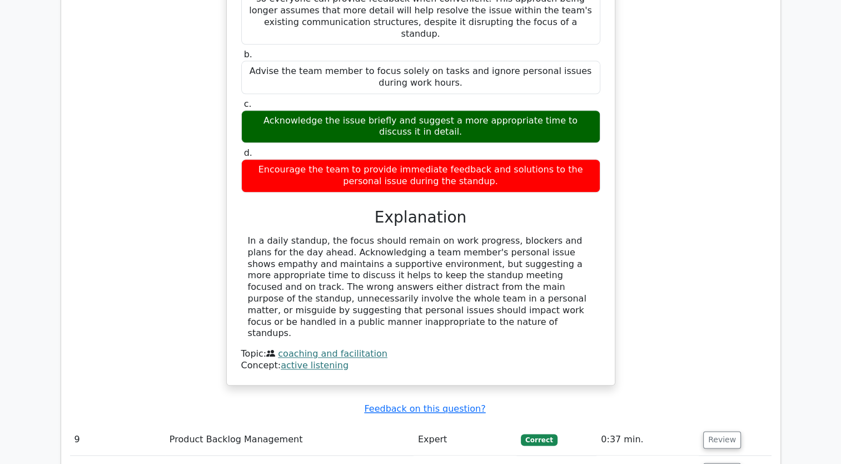
scroll to position [5421, 0]
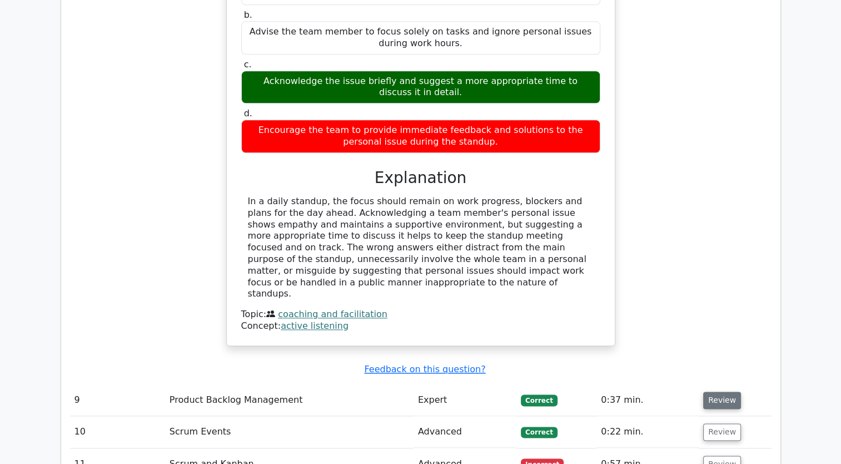
click at [714, 391] on button "Review" at bounding box center [722, 399] width 38 height 17
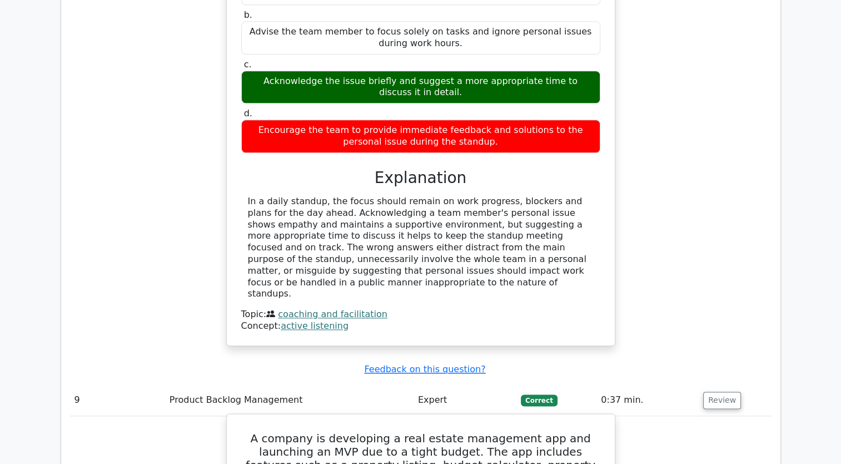
drag, startPoint x: 243, startPoint y: 215, endPoint x: 487, endPoint y: 409, distance: 311.8
copy div "A company is developing a real estate management app and launching an MVP due t…"
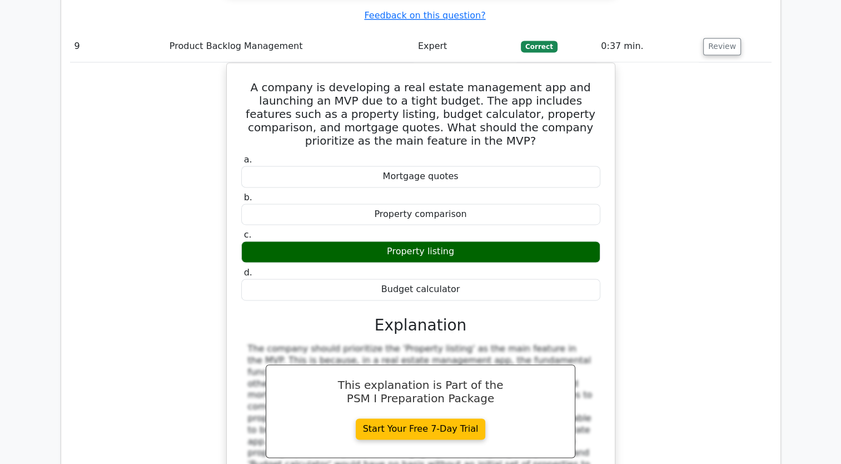
scroll to position [5784, 0]
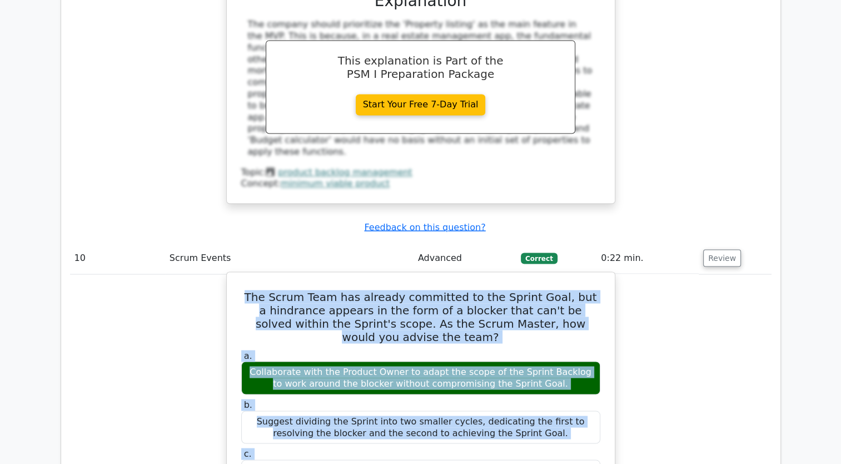
scroll to position [6250, 0]
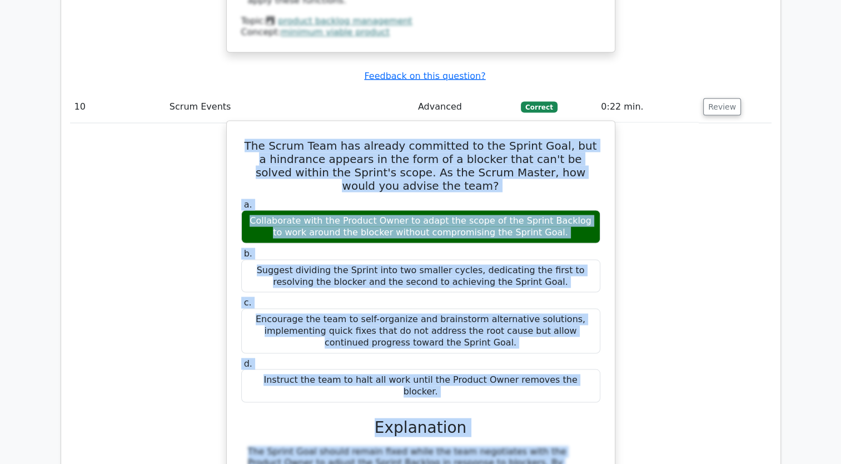
drag, startPoint x: 258, startPoint y: 371, endPoint x: 584, endPoint y: 133, distance: 403.9
click at [584, 133] on div "The Scrum Team has already committed to the Sprint Goal, but a hindrance appear…" at bounding box center [420, 367] width 379 height 485
copy div "The Scrum Team has already committed to the Sprint Goal, but a hindrance appear…"
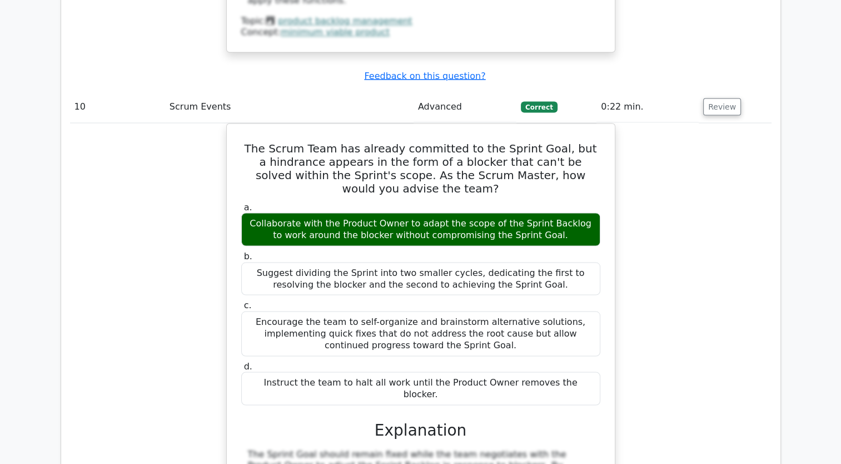
click at [702, 314] on div "The Scrum Team has already committed to the Sprint Goal, but a hindrance appear…" at bounding box center [421, 377] width 702 height 508
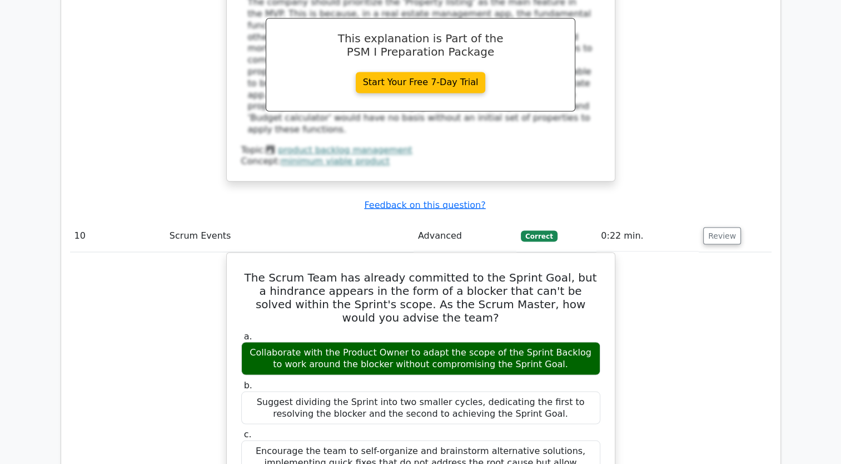
scroll to position [6116, 0]
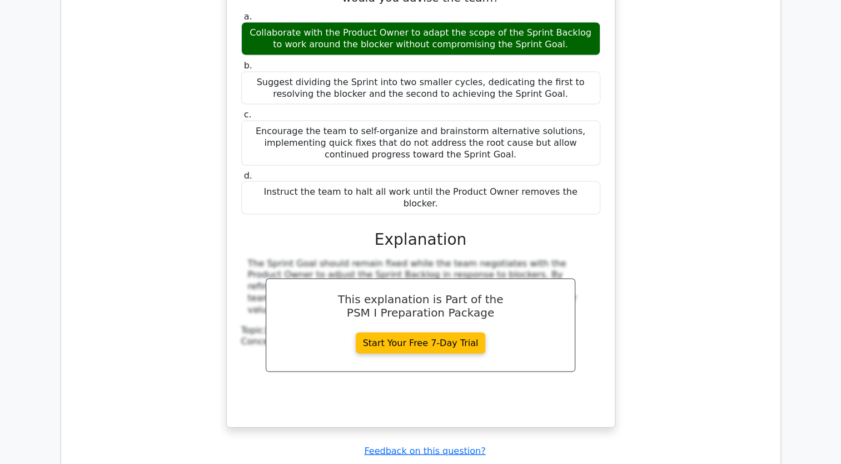
scroll to position [6450, 0]
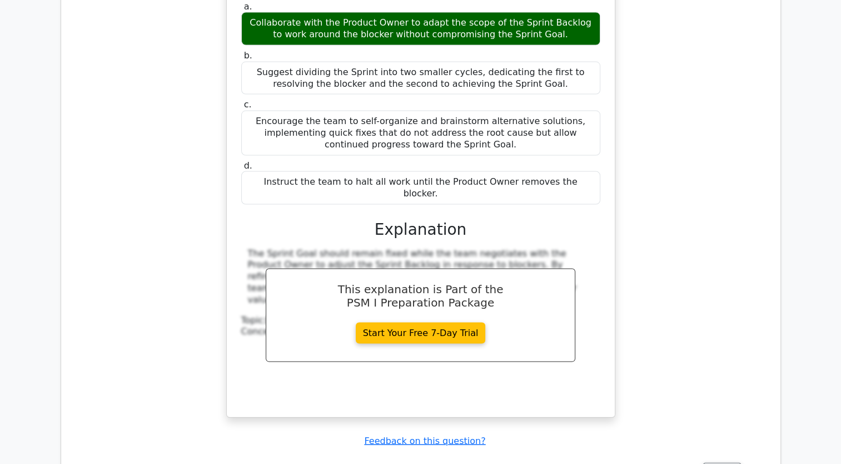
click at [725, 455] on td "Review" at bounding box center [735, 471] width 72 height 32
click at [721, 463] on button "Review" at bounding box center [722, 471] width 38 height 17
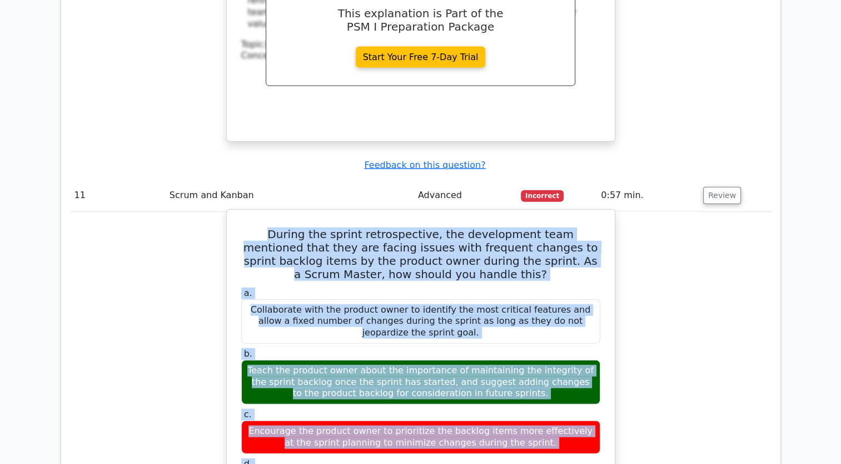
scroll to position [6828, 0]
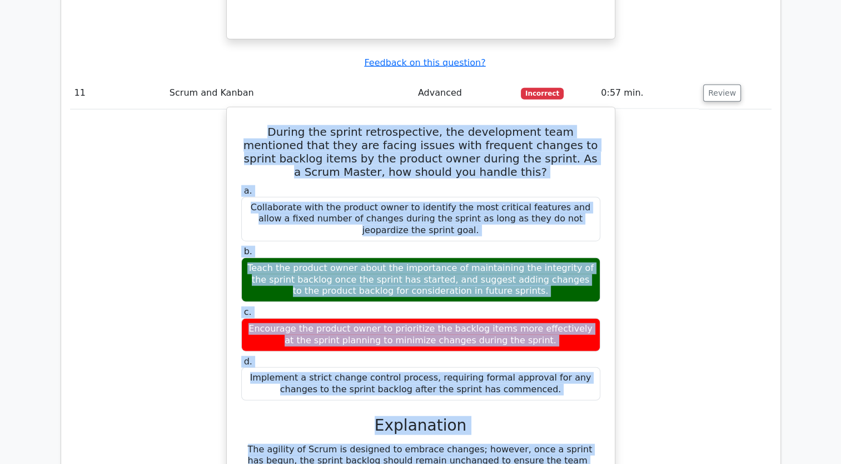
drag, startPoint x: 245, startPoint y: 256, endPoint x: 531, endPoint y: 123, distance: 315.7
click at [531, 123] on div "During the sprint retrospective, the development team mentioned that they are f…" at bounding box center [420, 356] width 379 height 488
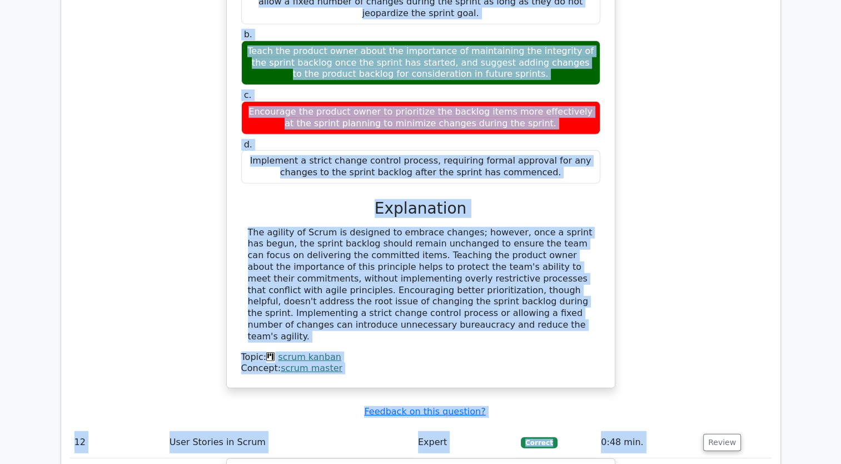
scroll to position [7058, 0]
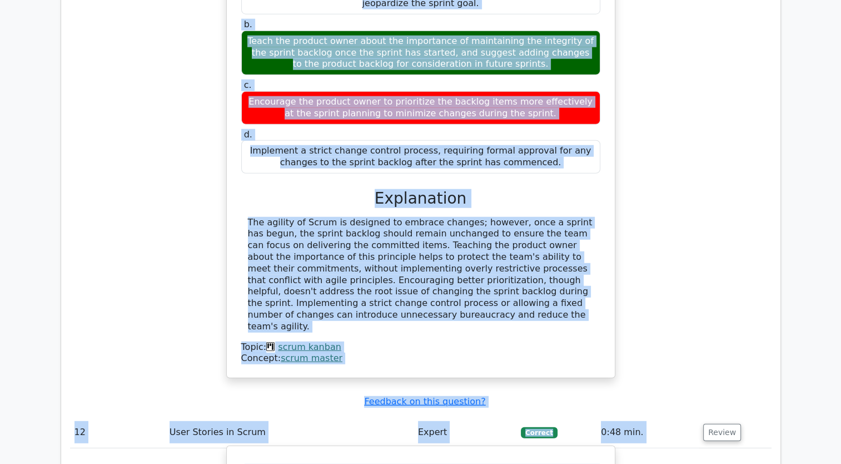
drag, startPoint x: 242, startPoint y: 195, endPoint x: 589, endPoint y: 418, distance: 412.0
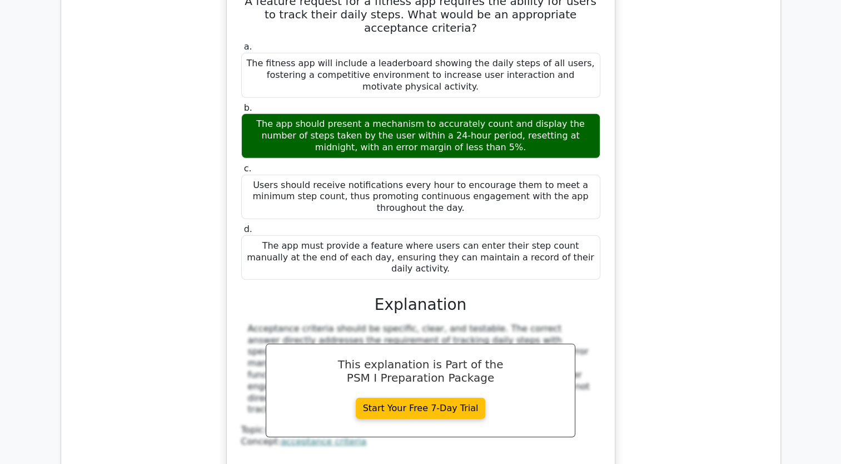
scroll to position [7584, 0]
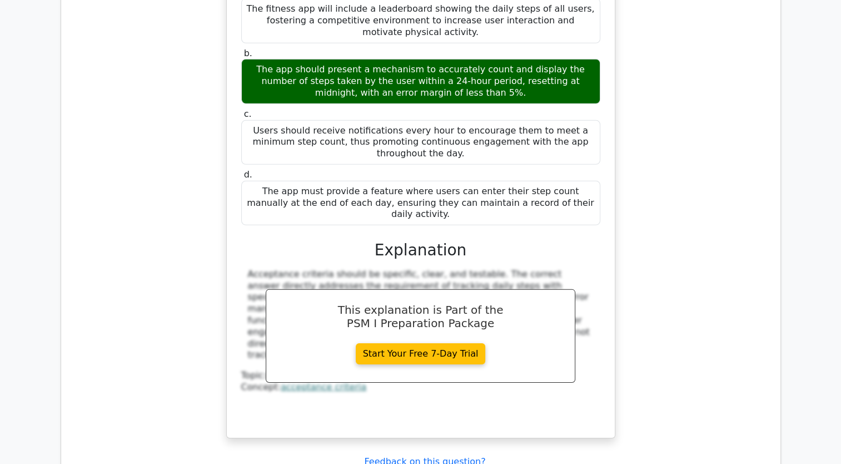
drag, startPoint x: 256, startPoint y: 204, endPoint x: 459, endPoint y: 428, distance: 303.1
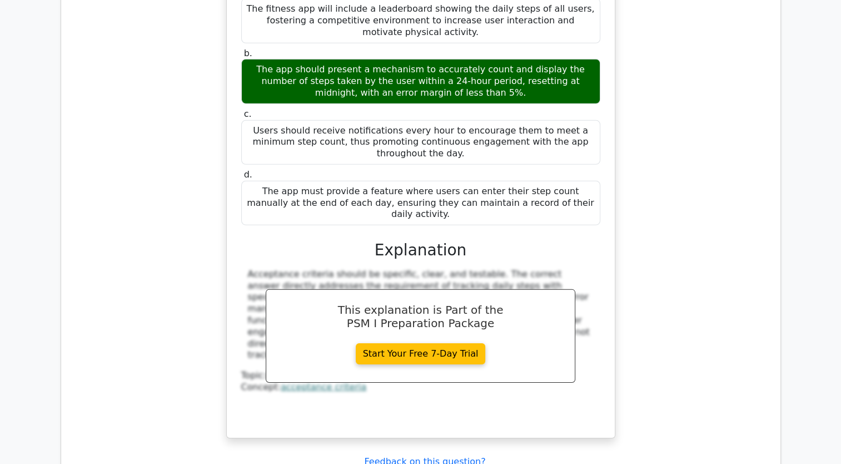
drag, startPoint x: 255, startPoint y: 206, endPoint x: 524, endPoint y: 426, distance: 347.7
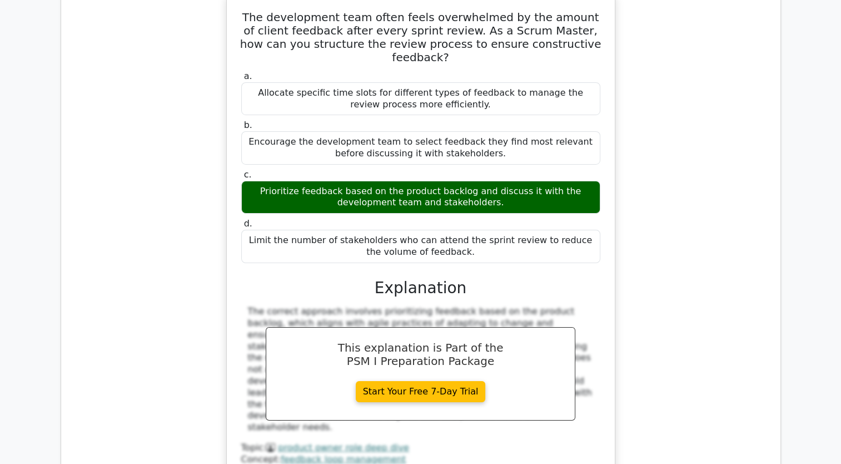
scroll to position [8111, 0]
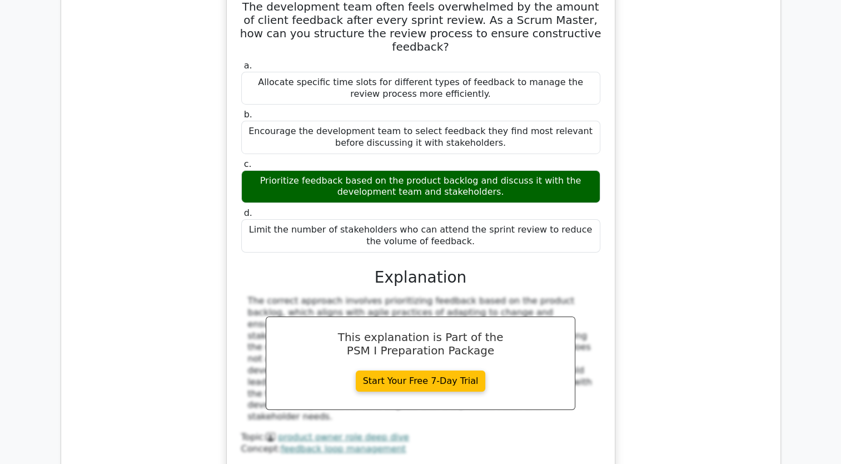
drag, startPoint x: 241, startPoint y: 216, endPoint x: 593, endPoint y: 421, distance: 407.9
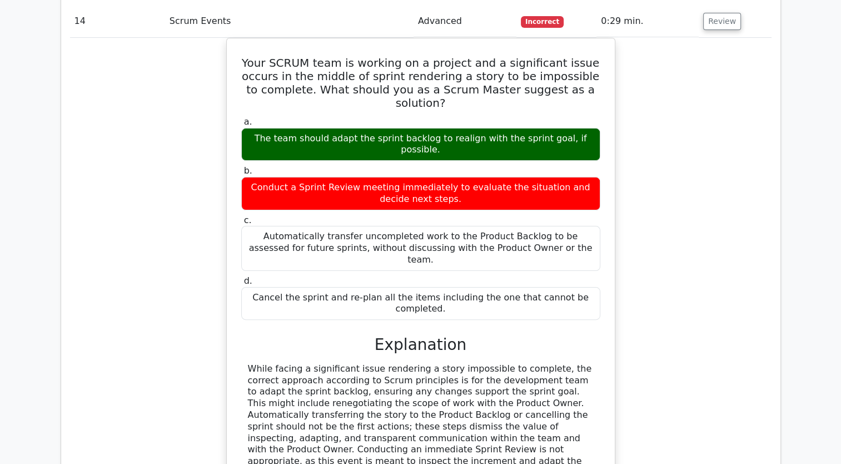
scroll to position [8637, 0]
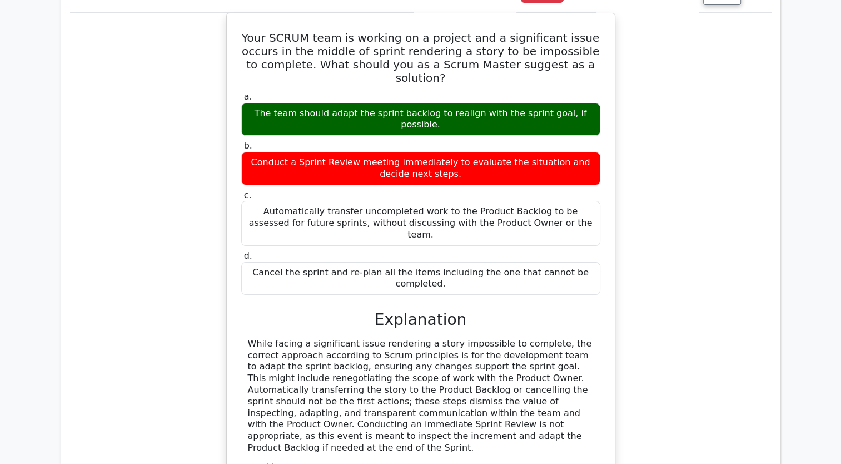
drag, startPoint x: 250, startPoint y: 185, endPoint x: 543, endPoint y: 373, distance: 348.3
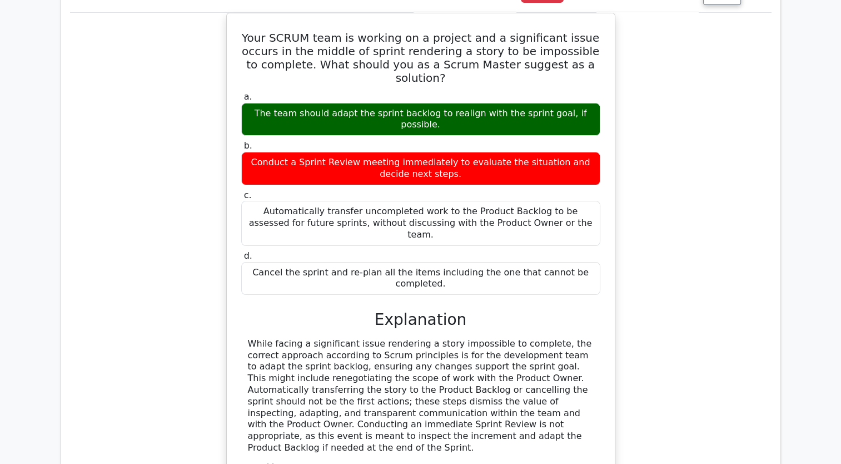
drag, startPoint x: 251, startPoint y: 187, endPoint x: 542, endPoint y: 424, distance: 375.1
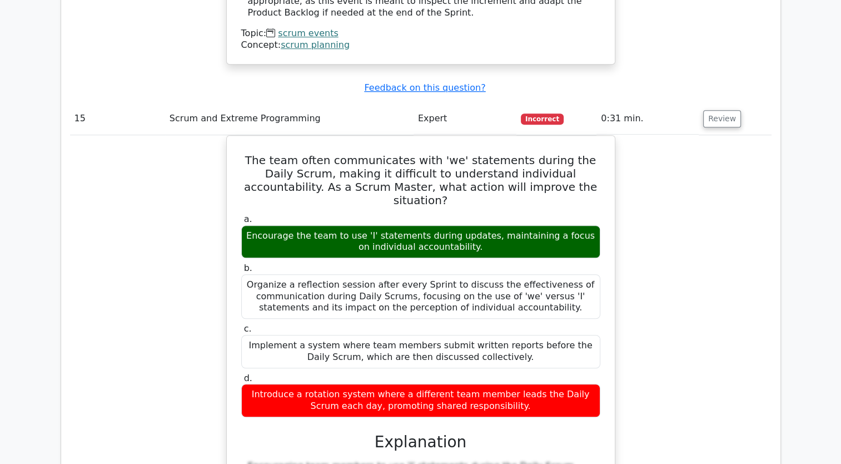
scroll to position [9141, 0]
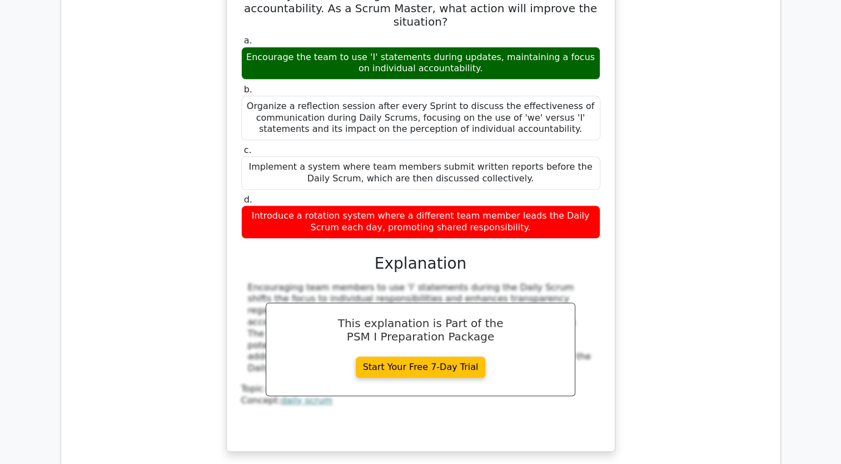
scroll to position [9292, 0]
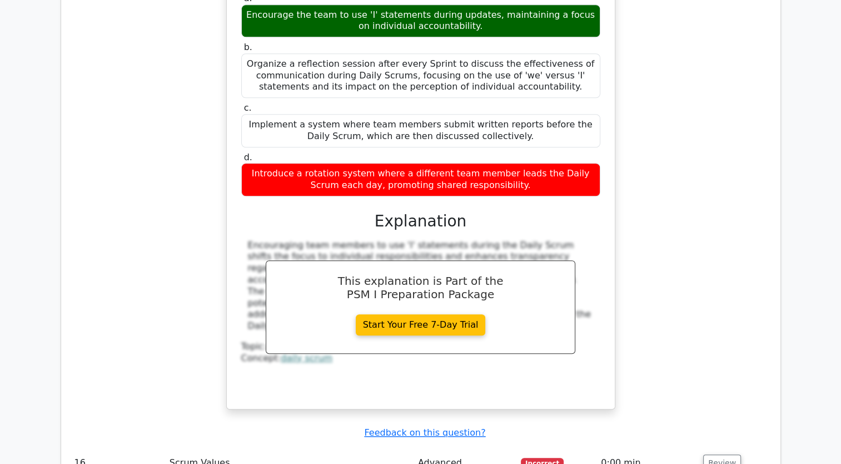
drag, startPoint x: 256, startPoint y: 235, endPoint x: 611, endPoint y: 321, distance: 365.1
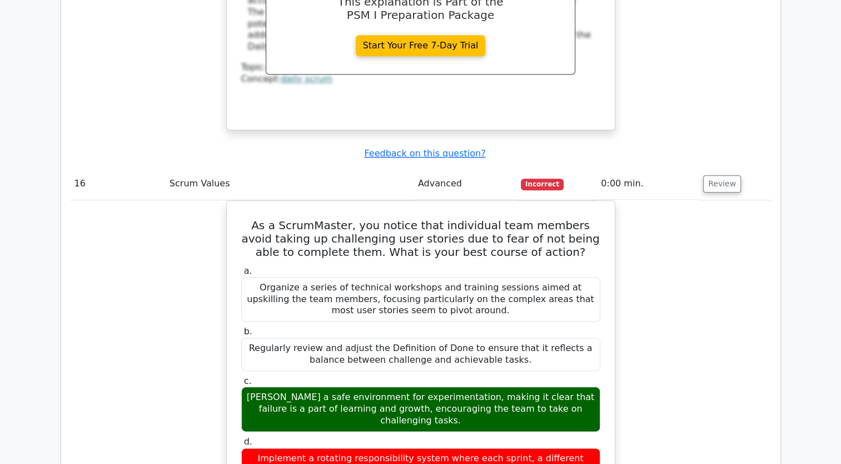
scroll to position [9589, 0]
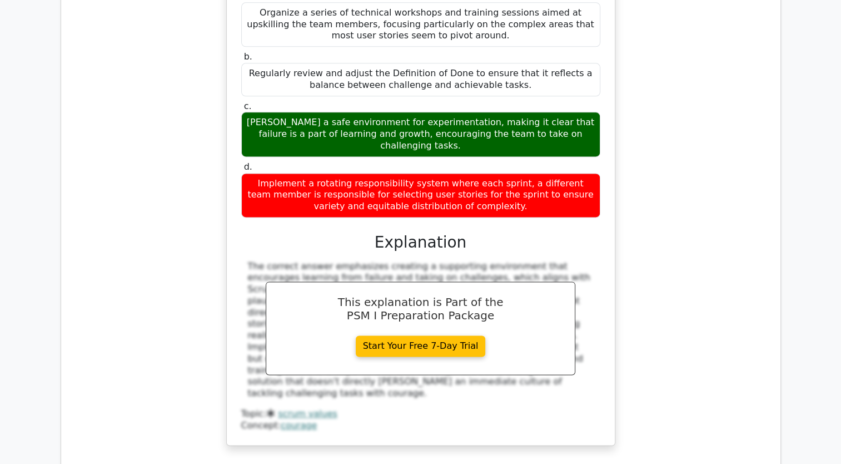
scroll to position [9934, 0]
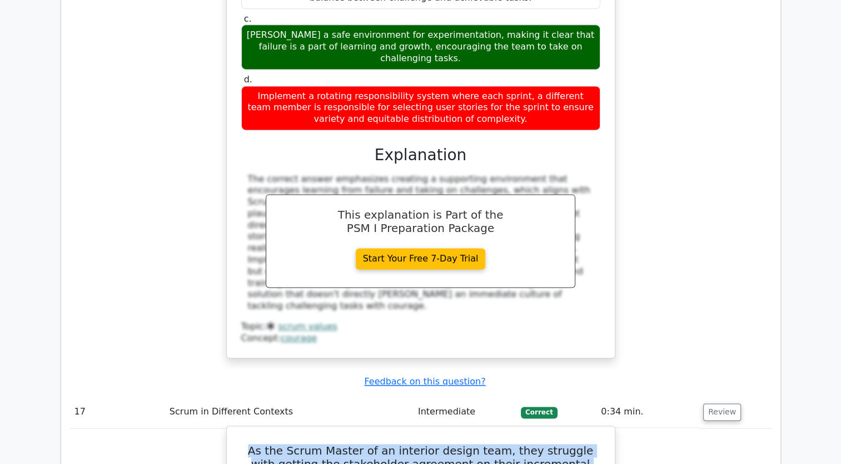
drag, startPoint x: 254, startPoint y: 349, endPoint x: 555, endPoint y: 219, distance: 328.3
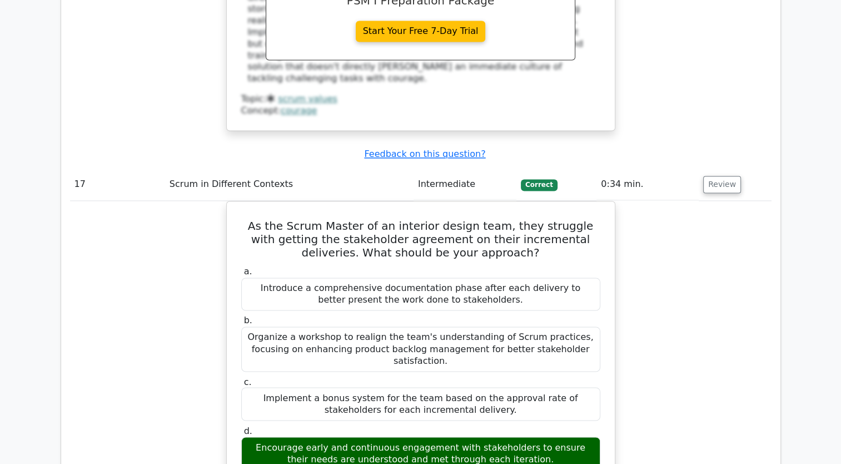
scroll to position [10200, 0]
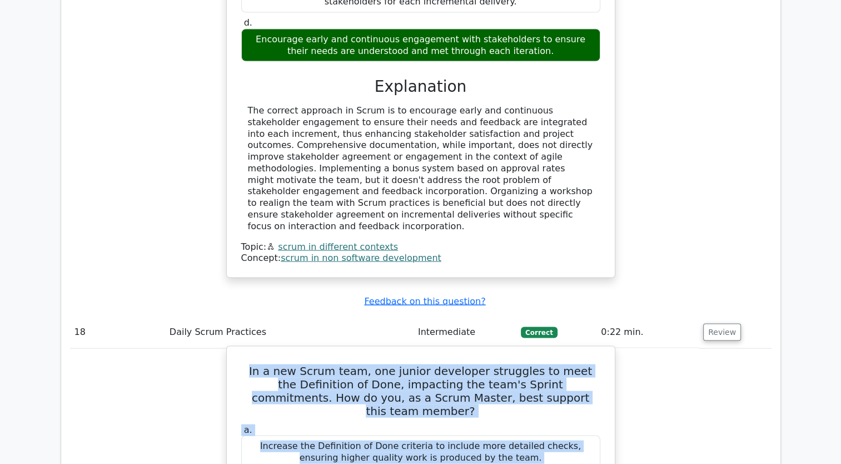
scroll to position [10614, 0]
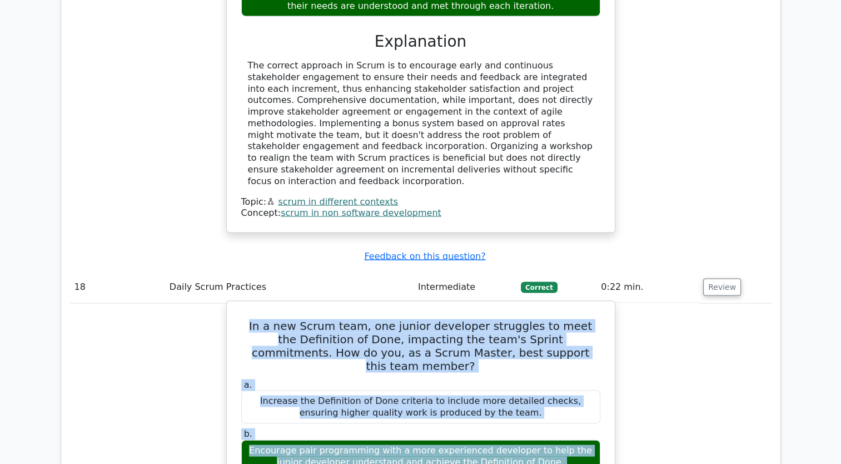
drag, startPoint x: 257, startPoint y: 268, endPoint x: 557, endPoint y: 79, distance: 354.3
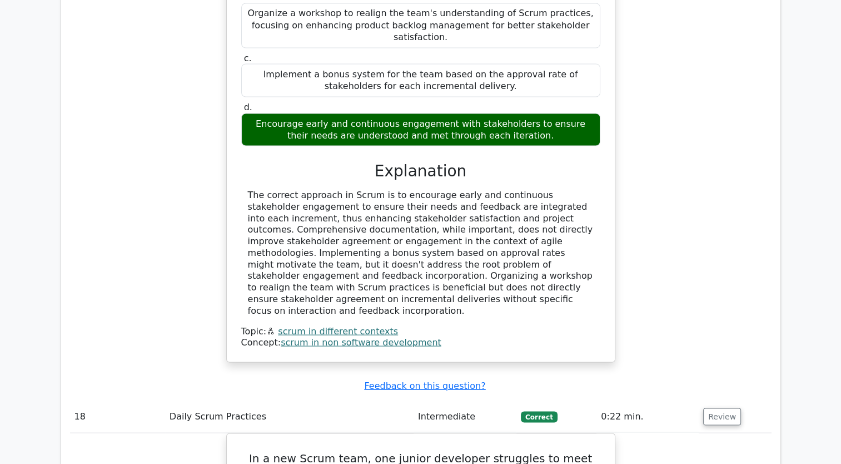
scroll to position [10465, 0]
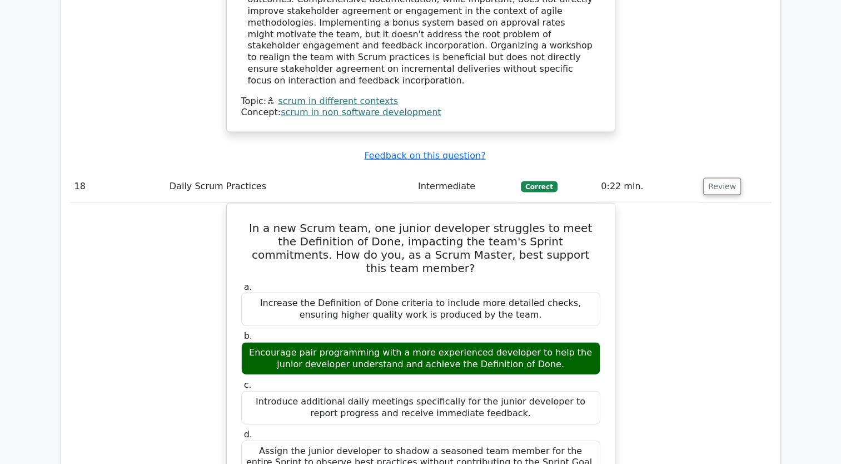
scroll to position [10762, 0]
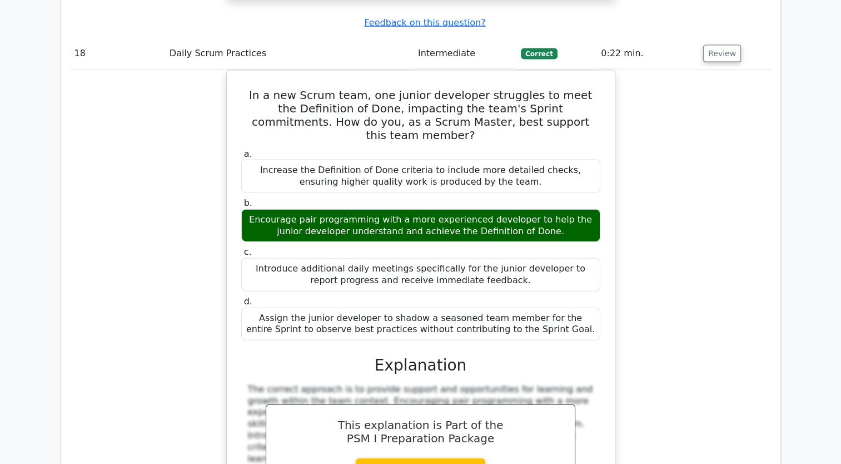
scroll to position [10867, 0]
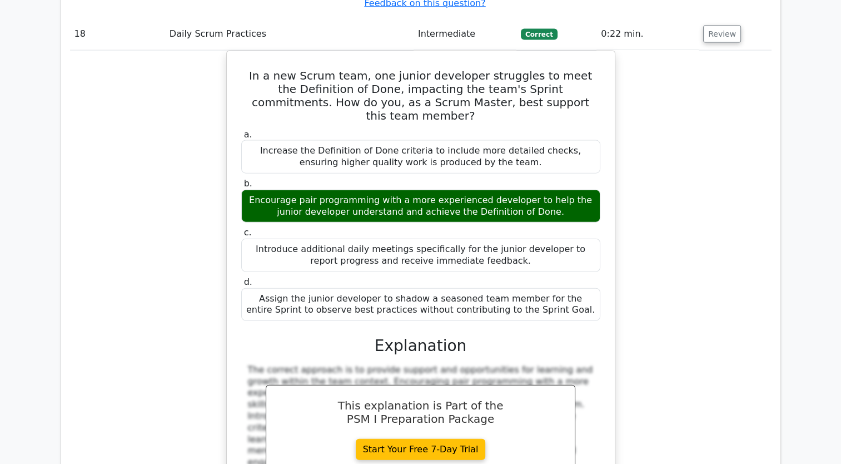
drag, startPoint x: 242, startPoint y: 246, endPoint x: 549, endPoint y: 364, distance: 328.8
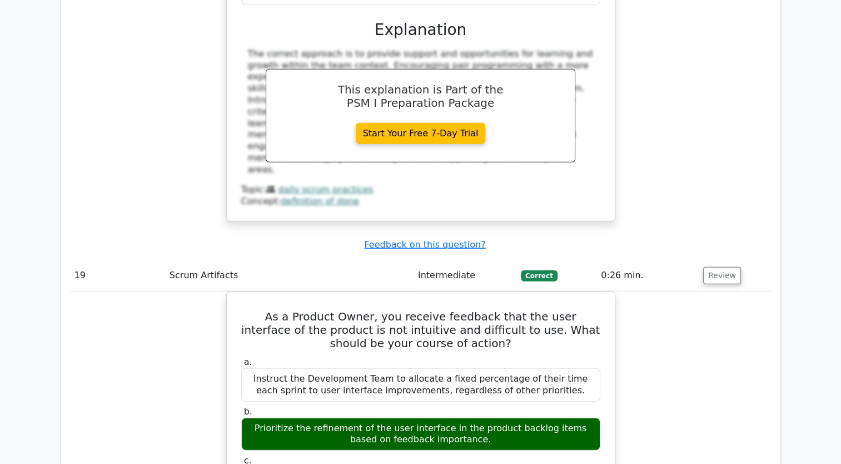
scroll to position [11267, 0]
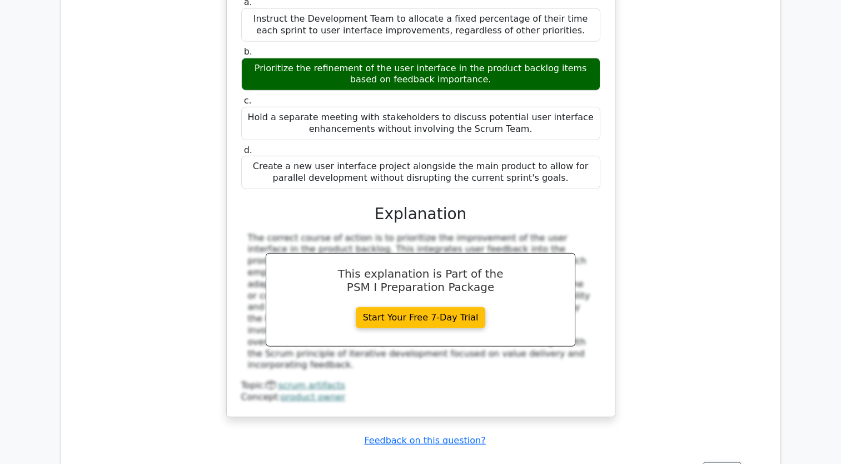
scroll to position [11706, 0]
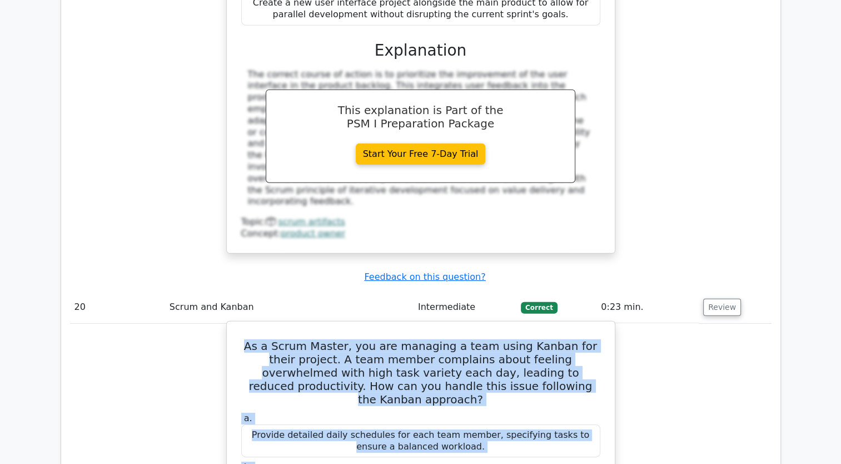
drag, startPoint x: 252, startPoint y: 280, endPoint x: 560, endPoint y: 79, distance: 367.7
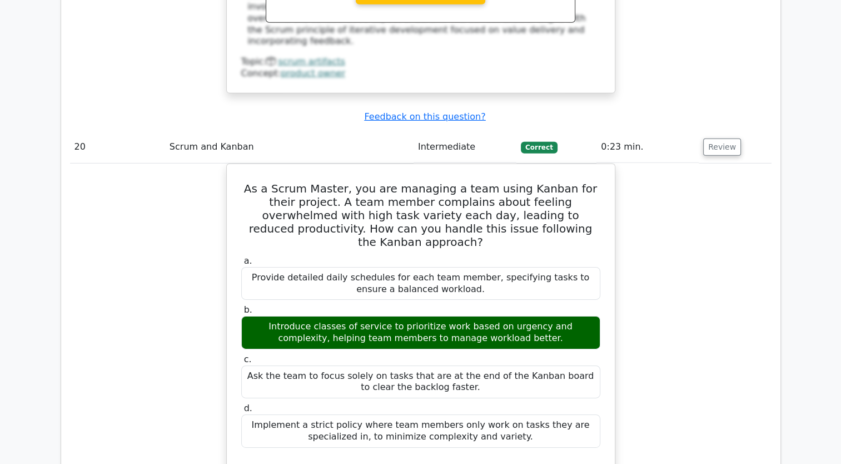
scroll to position [11899, 0]
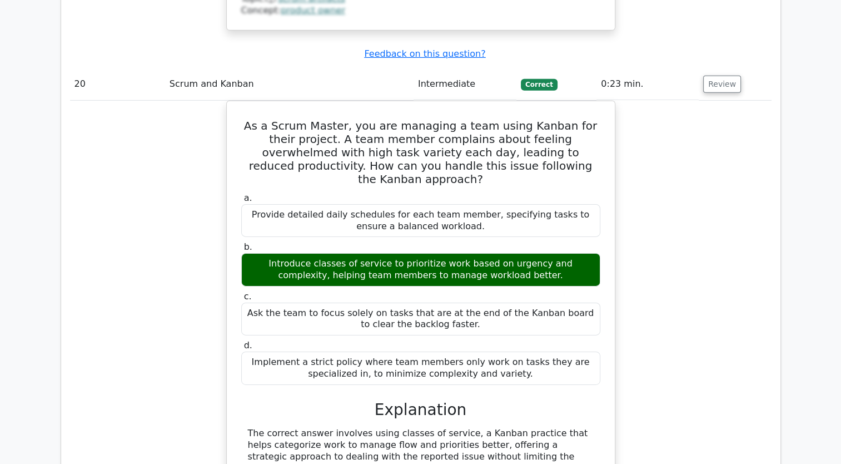
scroll to position [11984, 0]
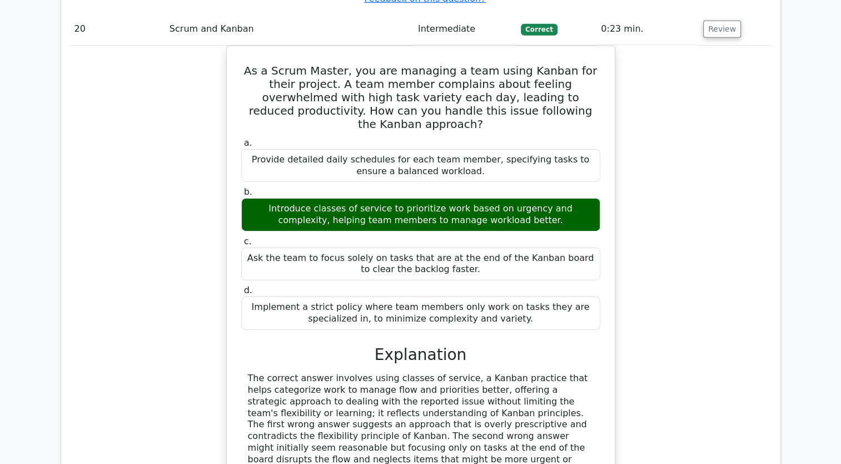
drag, startPoint x: 258, startPoint y: 178, endPoint x: 555, endPoint y: 391, distance: 365.7
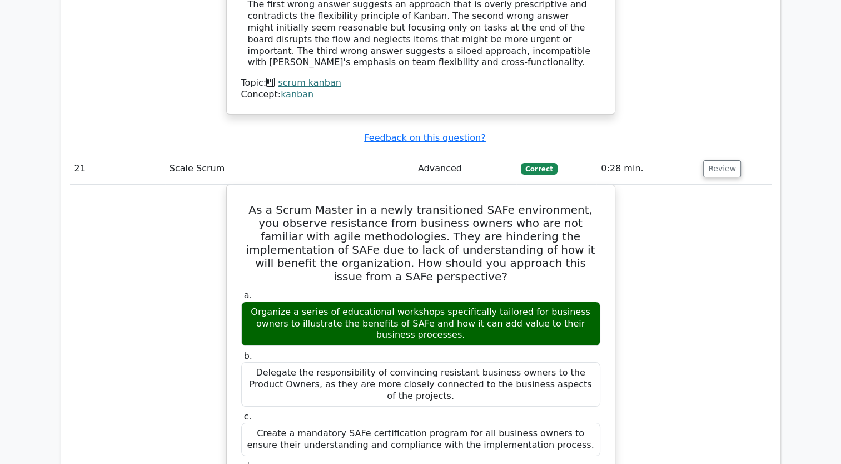
scroll to position [12480, 0]
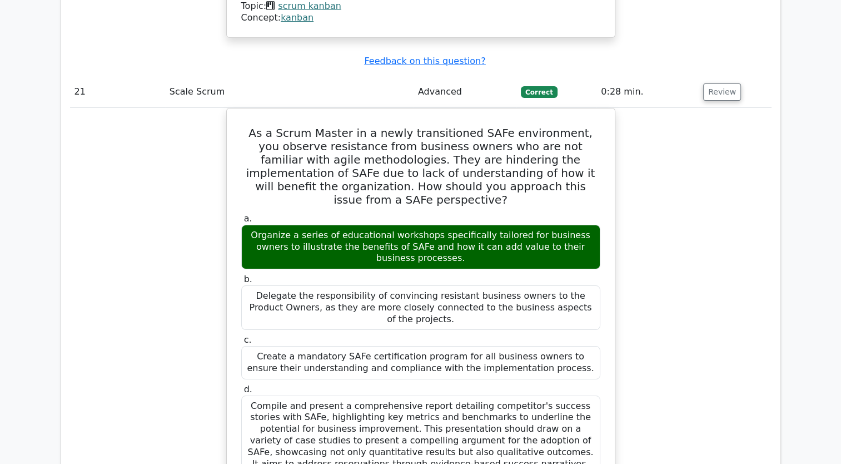
drag, startPoint x: 241, startPoint y: 209, endPoint x: 545, endPoint y: 454, distance: 390.3
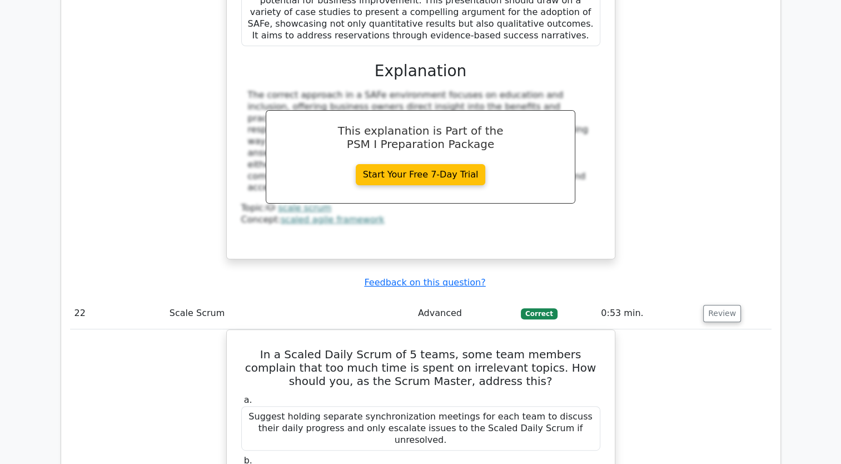
scroll to position [12918, 0]
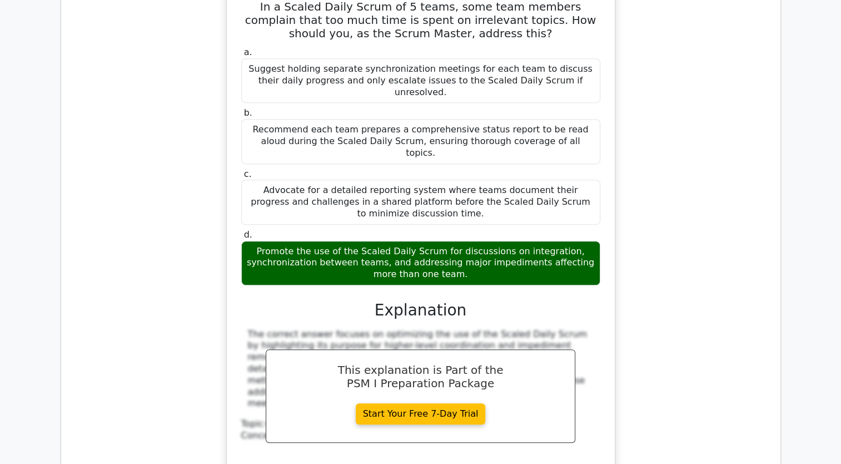
scroll to position [13268, 0]
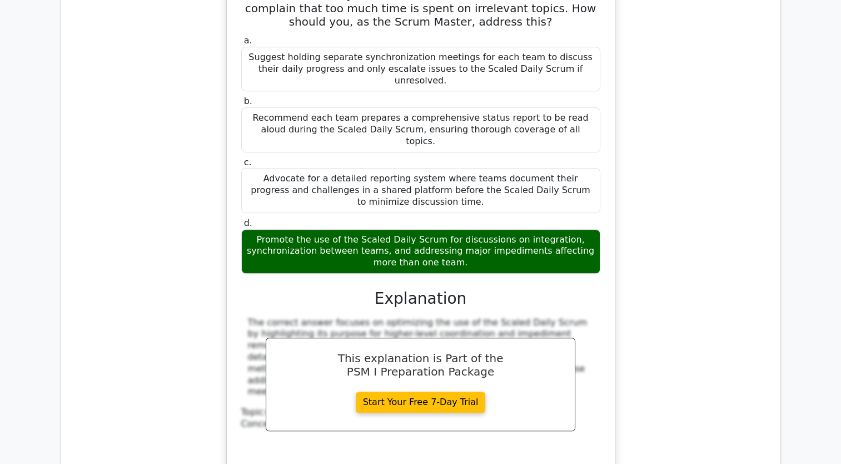
drag, startPoint x: 250, startPoint y: 330, endPoint x: 507, endPoint y: 185, distance: 295.8
drag, startPoint x: 259, startPoint y: 205, endPoint x: 505, endPoint y: 220, distance: 247.3
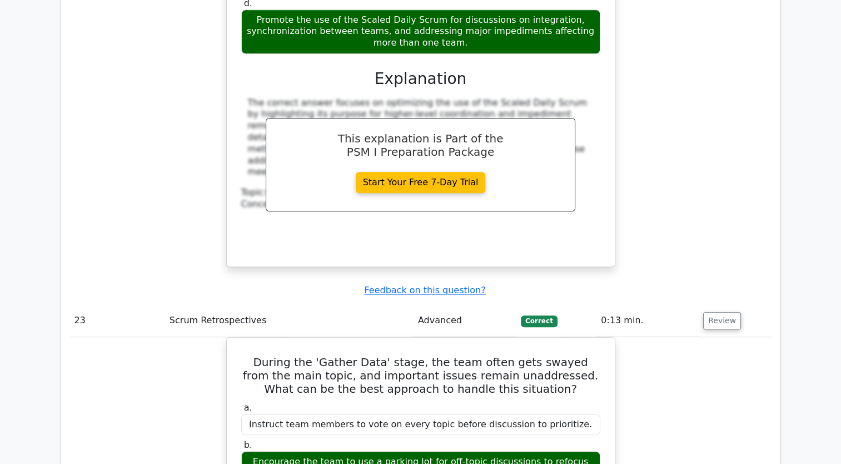
scroll to position [13505, 0]
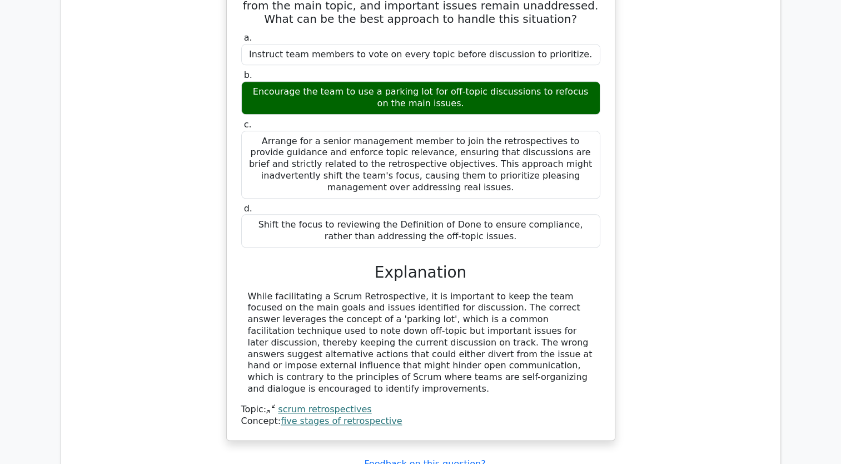
scroll to position [13853, 0]
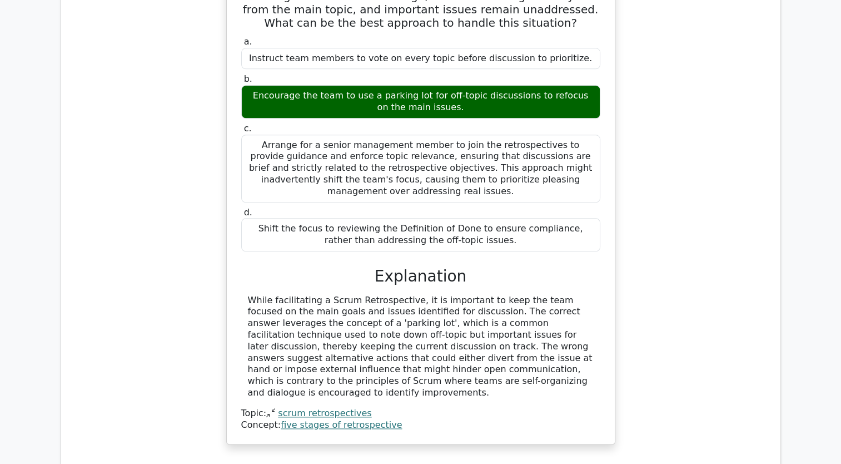
drag, startPoint x: 249, startPoint y: 264, endPoint x: 532, endPoint y: 151, distance: 304.9
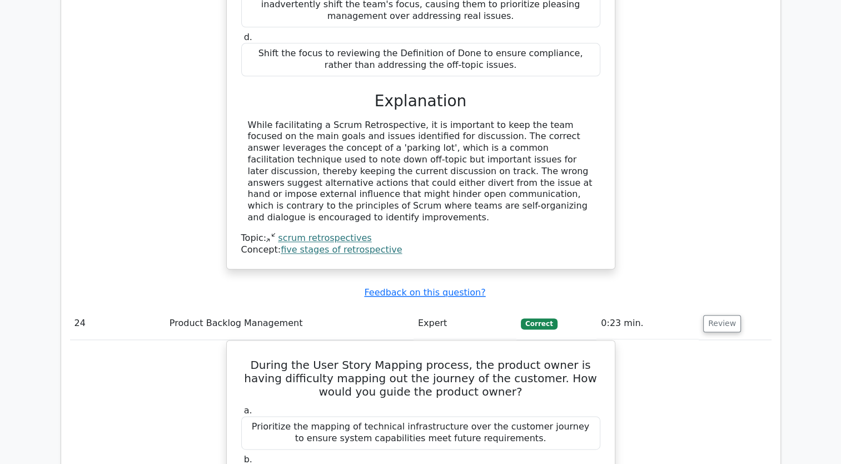
scroll to position [14068, 0]
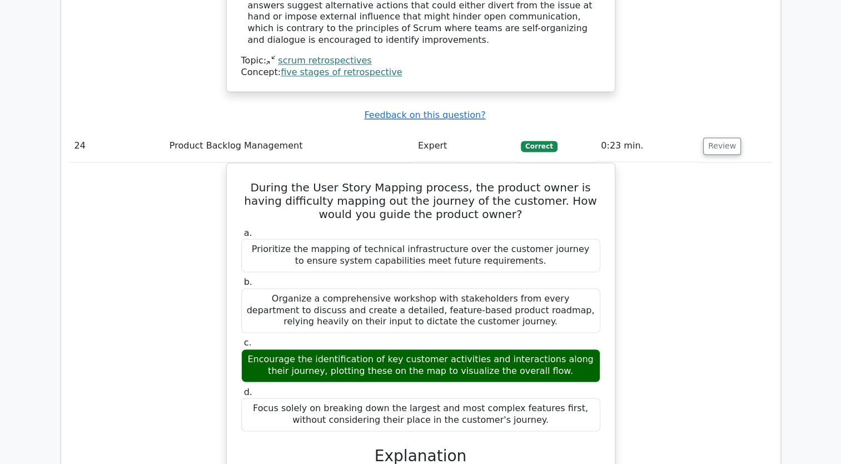
scroll to position [14210, 0]
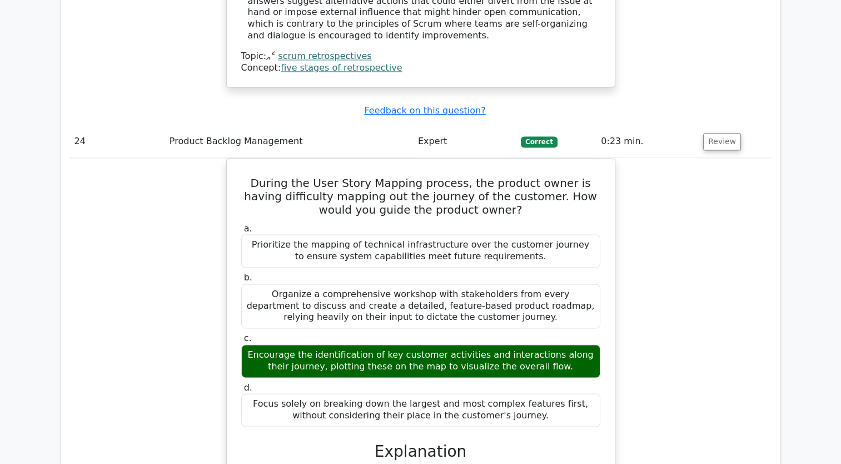
drag, startPoint x: 248, startPoint y: 256, endPoint x: 575, endPoint y: 312, distance: 332.3
